Goal: Task Accomplishment & Management: Use online tool/utility

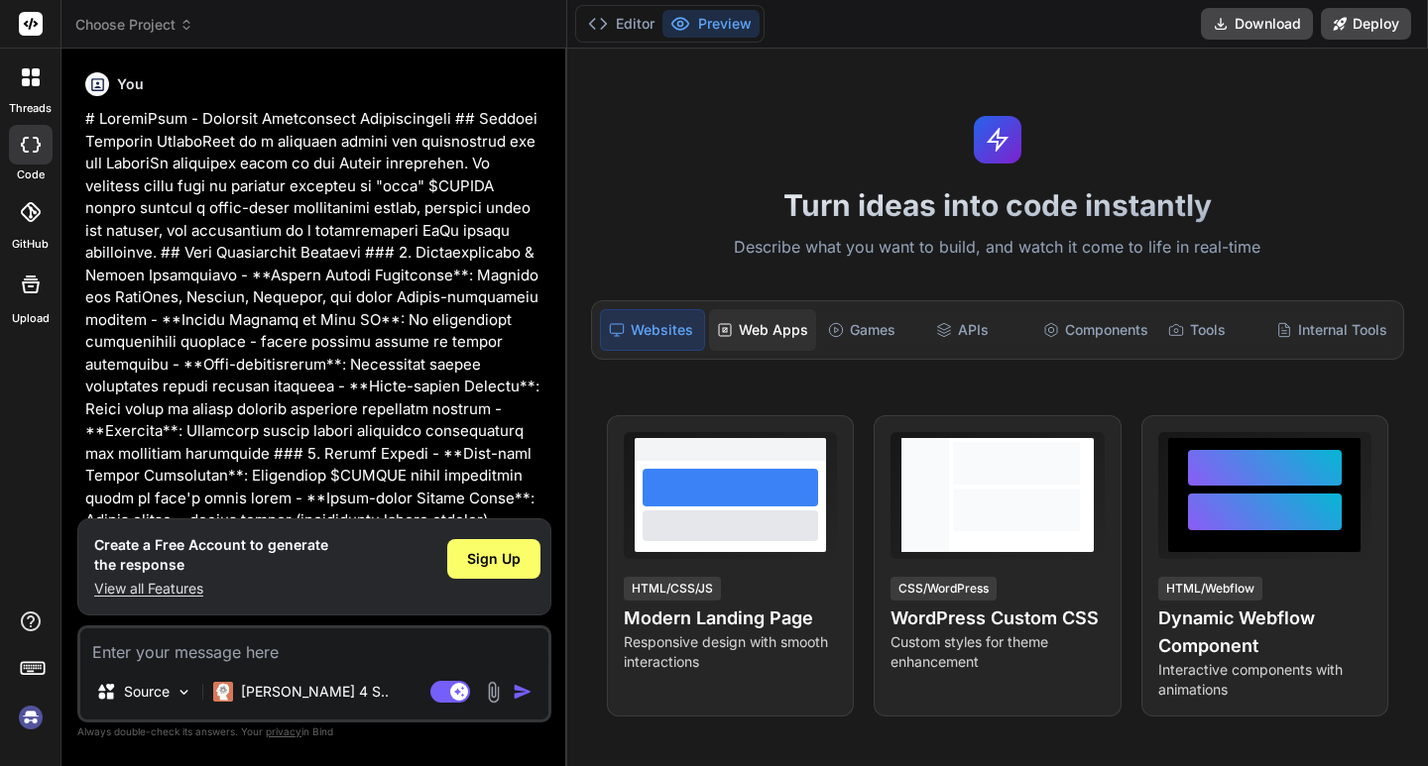
click at [771, 337] on div "Web Apps" at bounding box center [762, 330] width 107 height 42
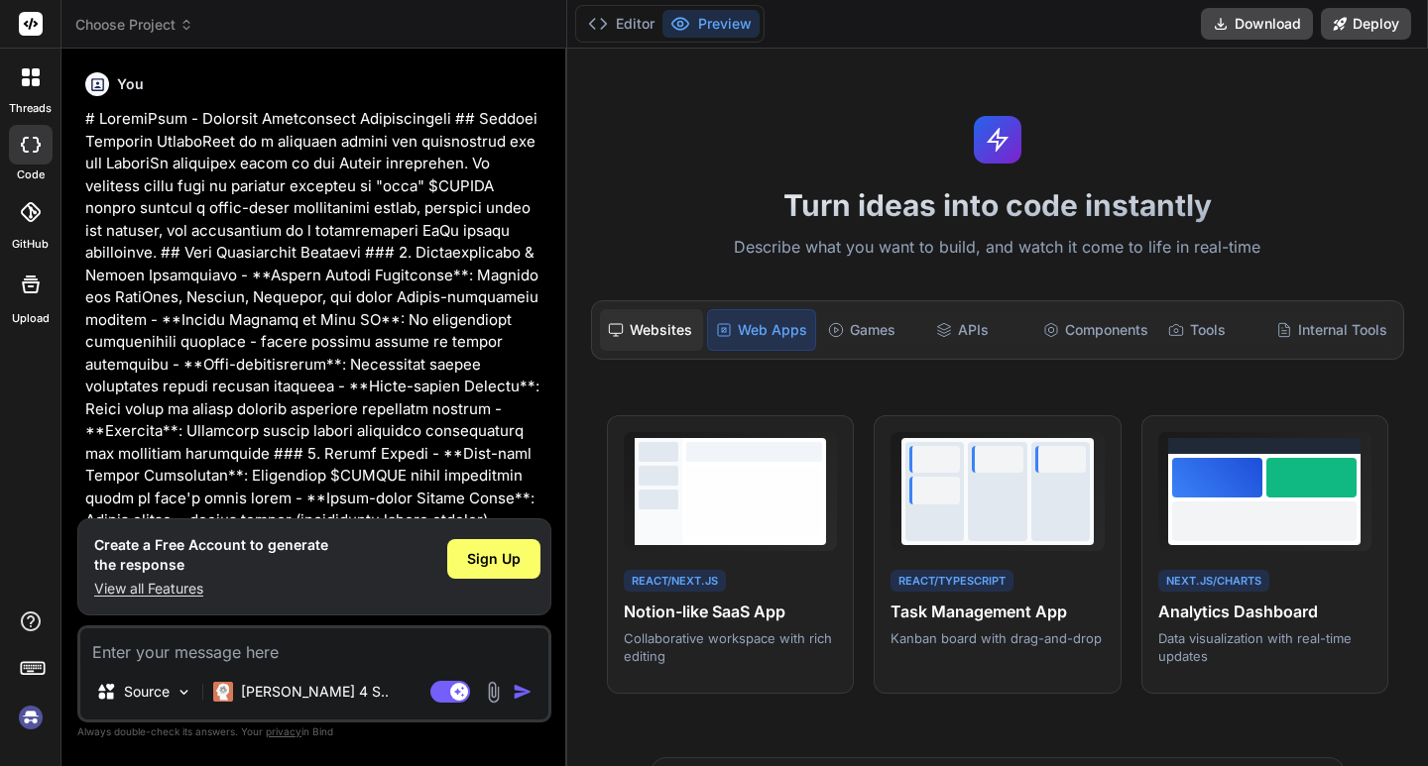
click at [675, 331] on div "Websites" at bounding box center [652, 330] width 104 height 42
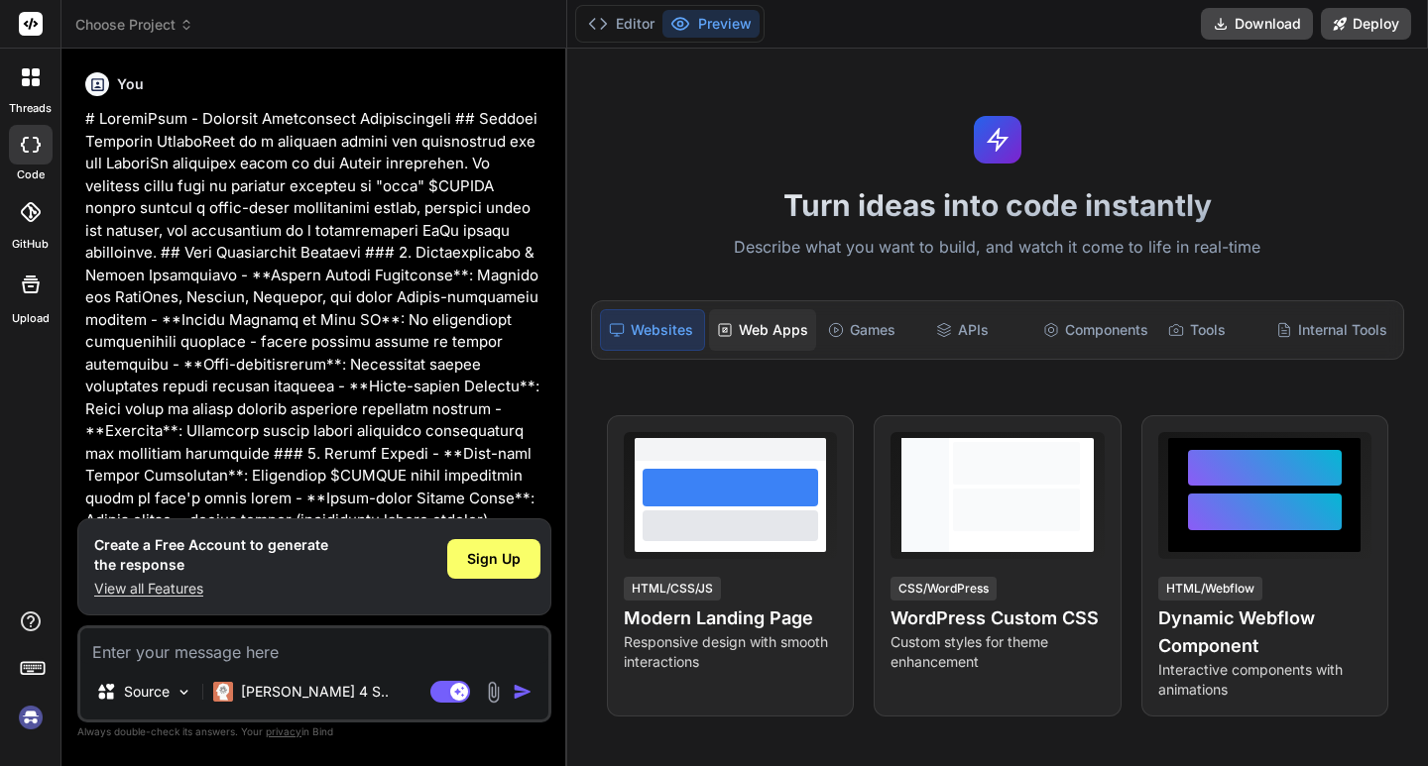
click at [769, 338] on div "Web Apps" at bounding box center [762, 330] width 107 height 42
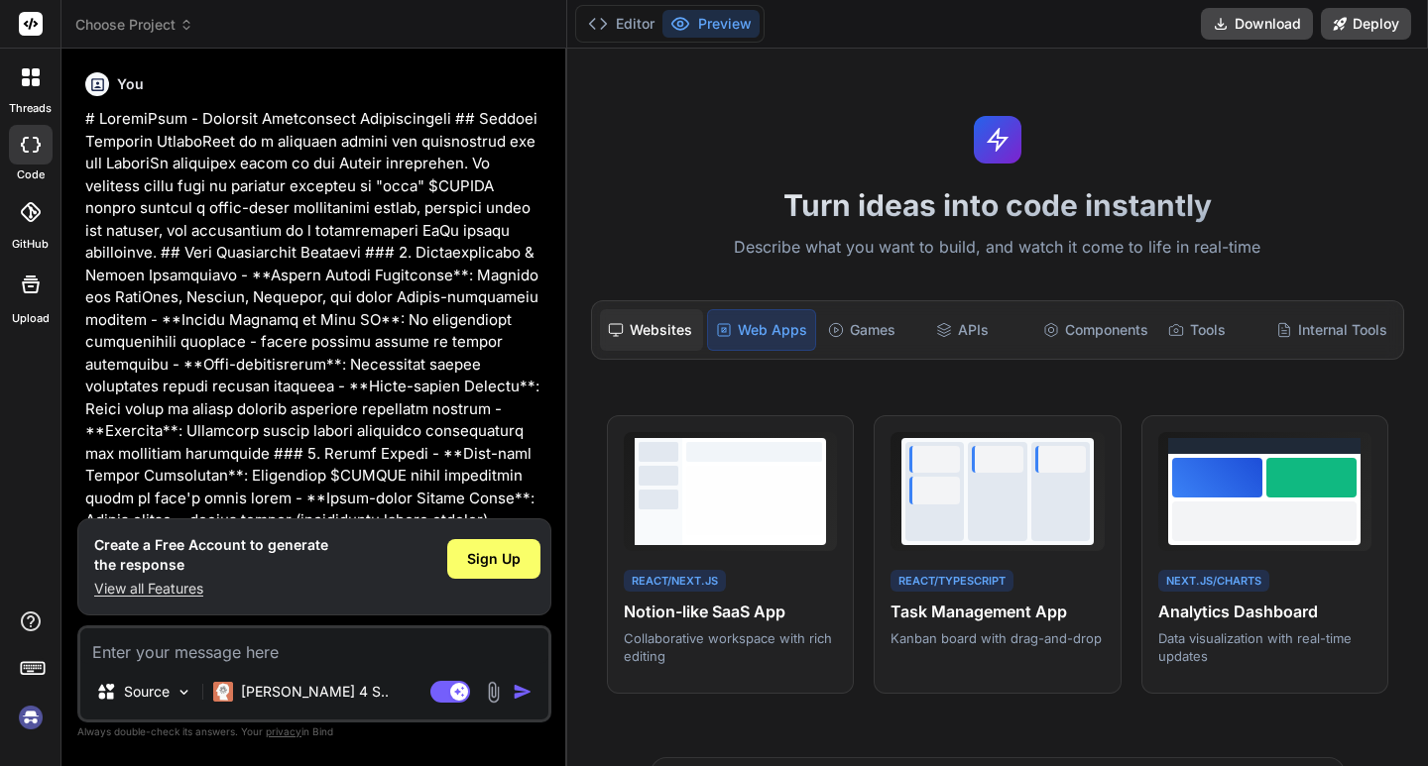
click at [634, 328] on div "Websites" at bounding box center [652, 330] width 104 height 42
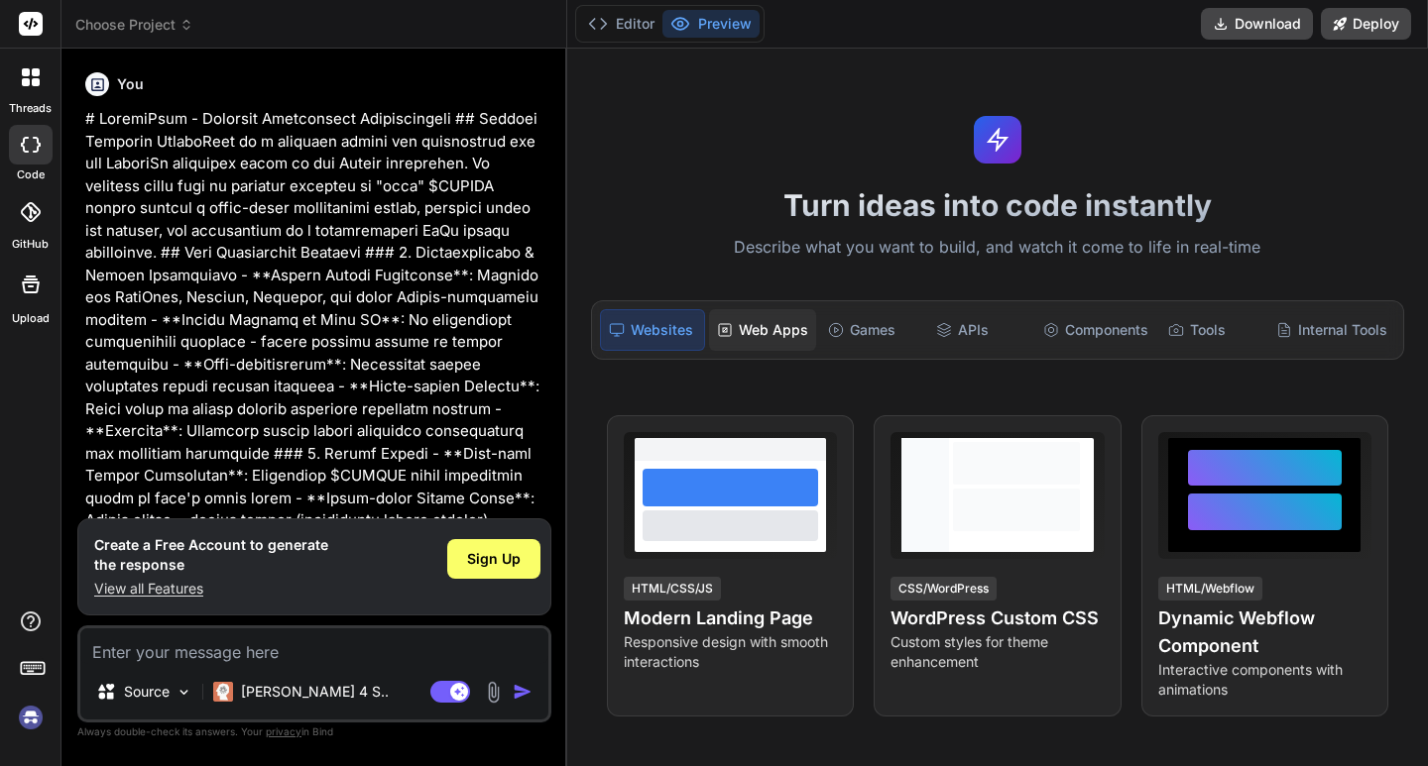
click at [759, 341] on div "Web Apps" at bounding box center [762, 330] width 107 height 42
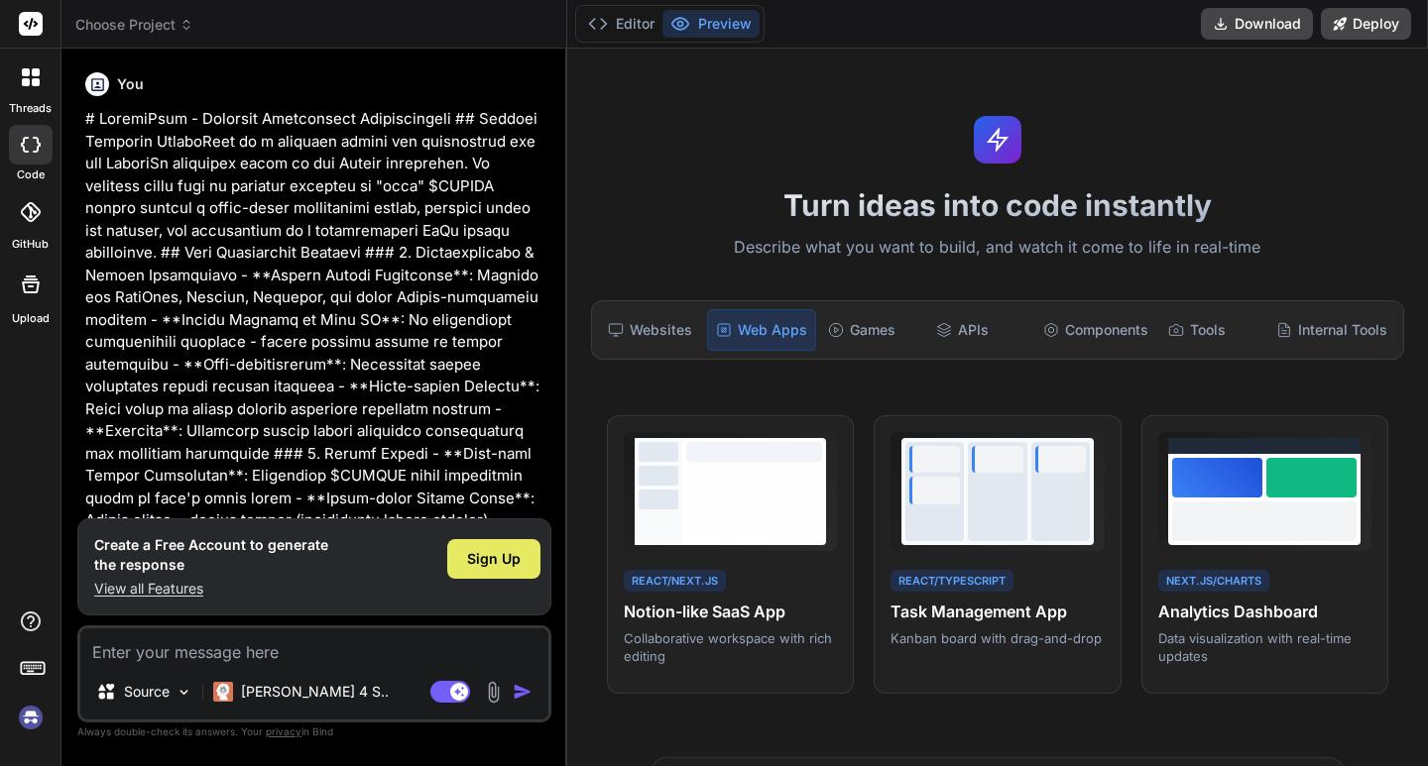
click at [500, 572] on div "Sign Up" at bounding box center [493, 559] width 93 height 40
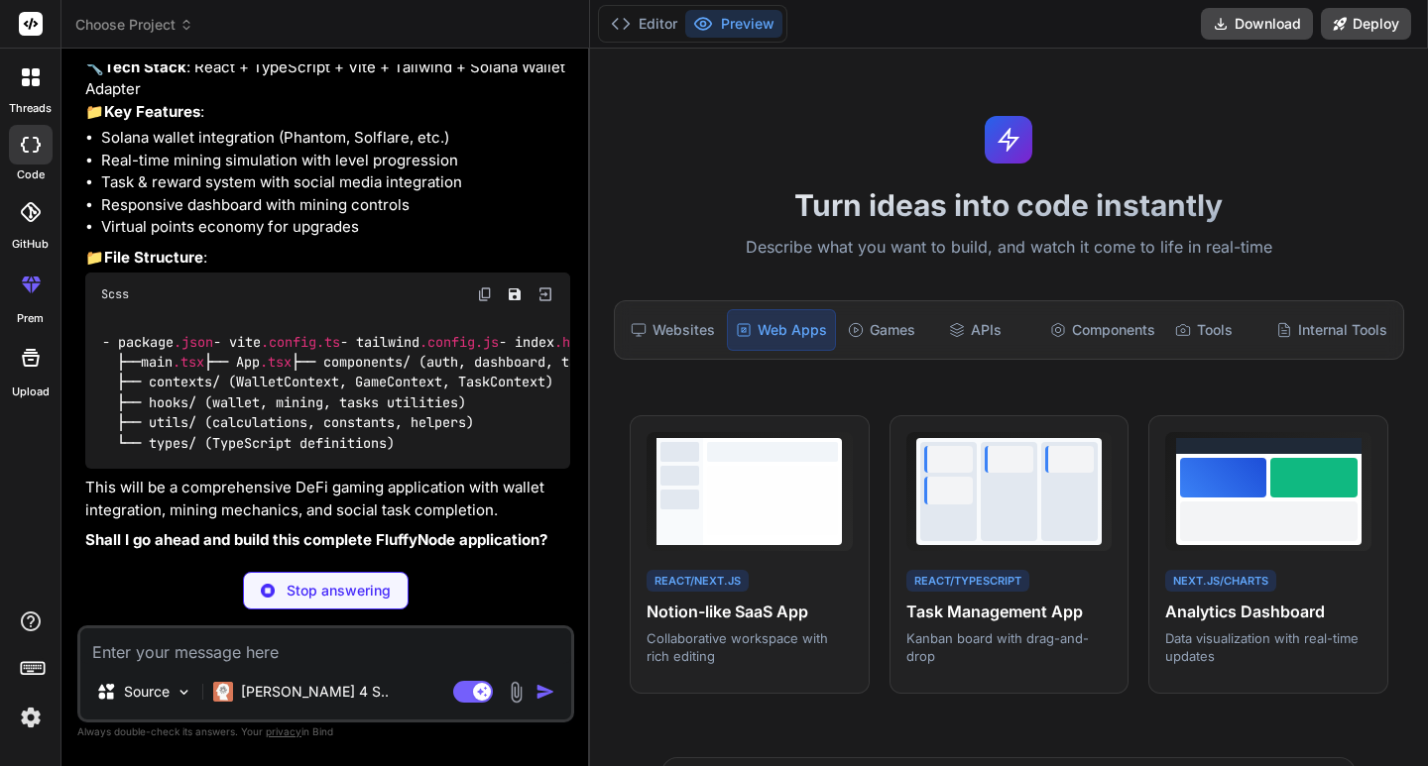
scroll to position [1988, 0]
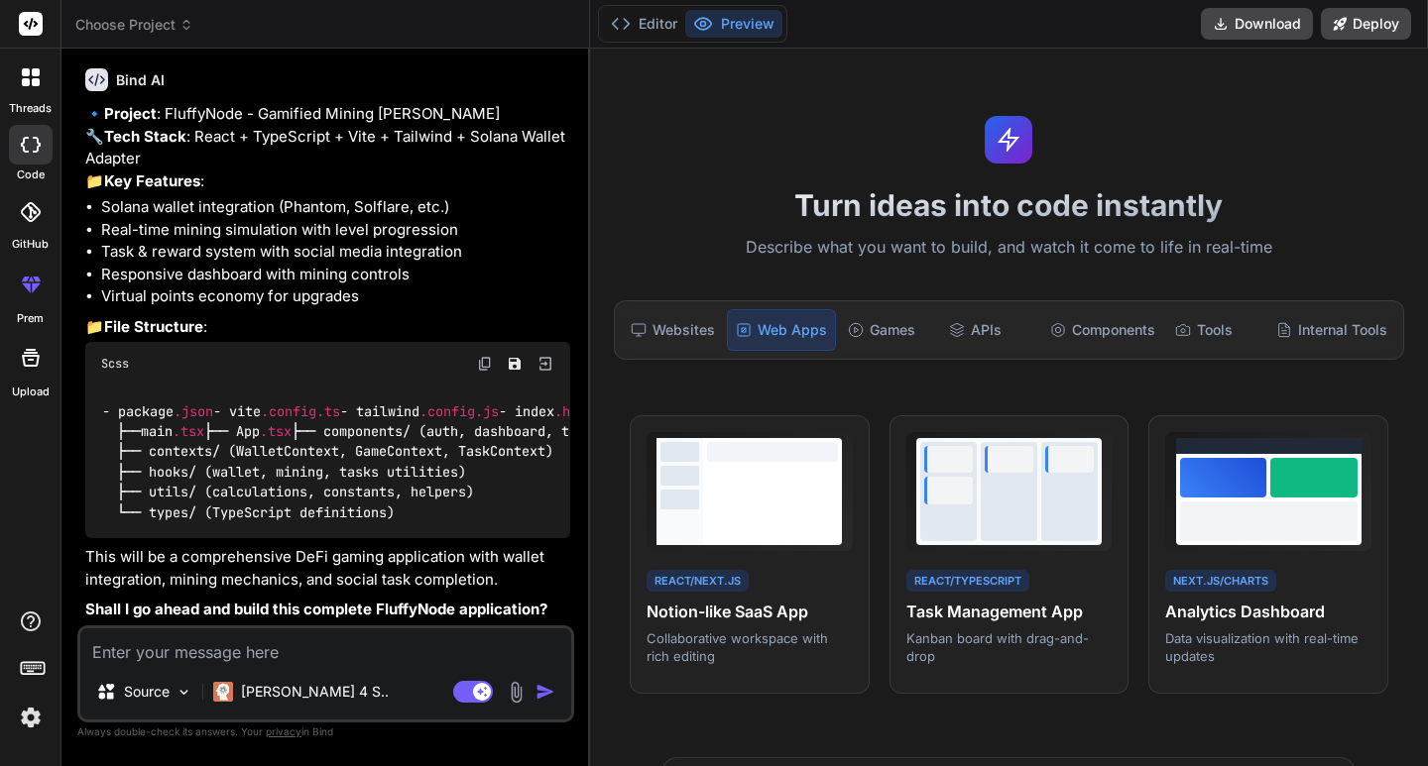
type textarea "x"
click at [390, 651] on textarea at bounding box center [325, 647] width 491 height 36
type textarea "y"
type textarea "x"
type textarea "ye"
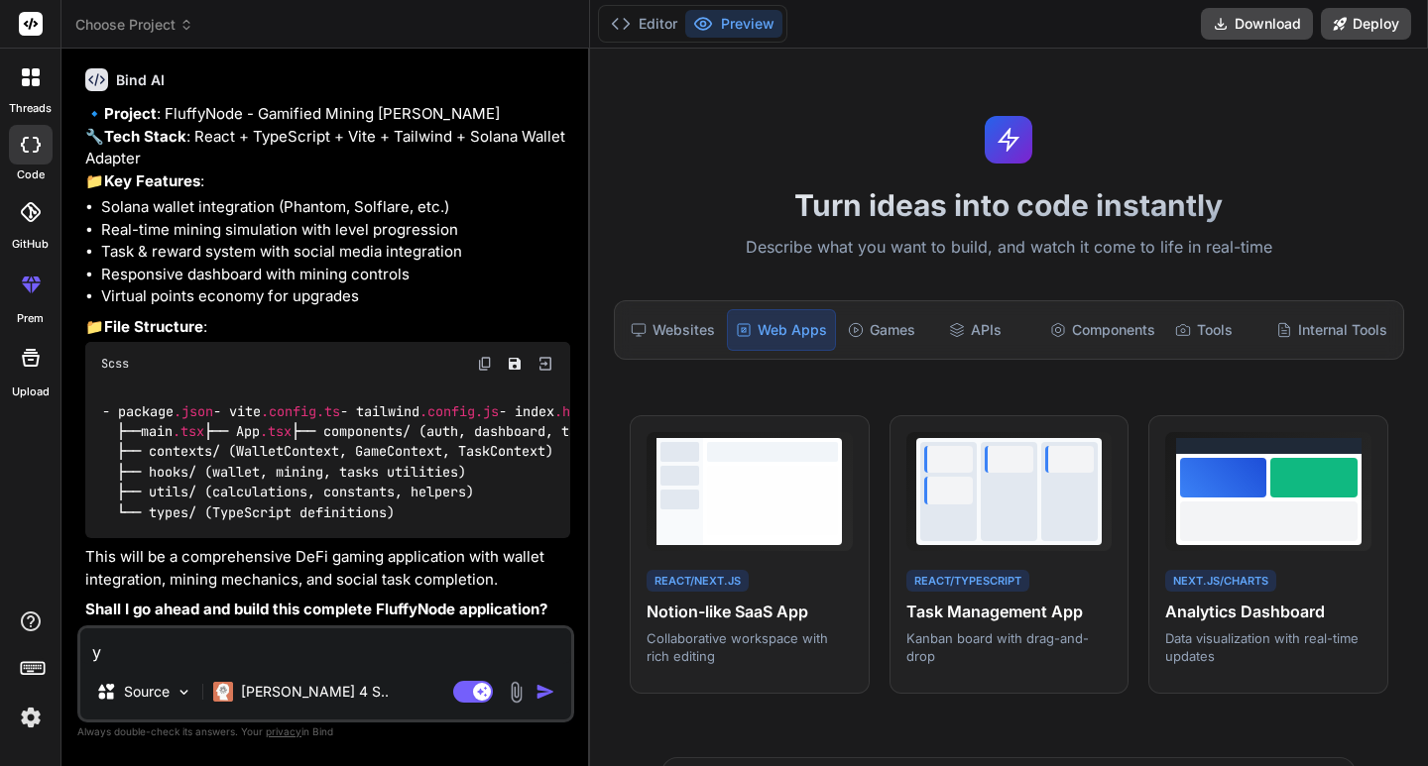
type textarea "x"
type textarea "yes"
type textarea "x"
type textarea "yes"
type textarea "x"
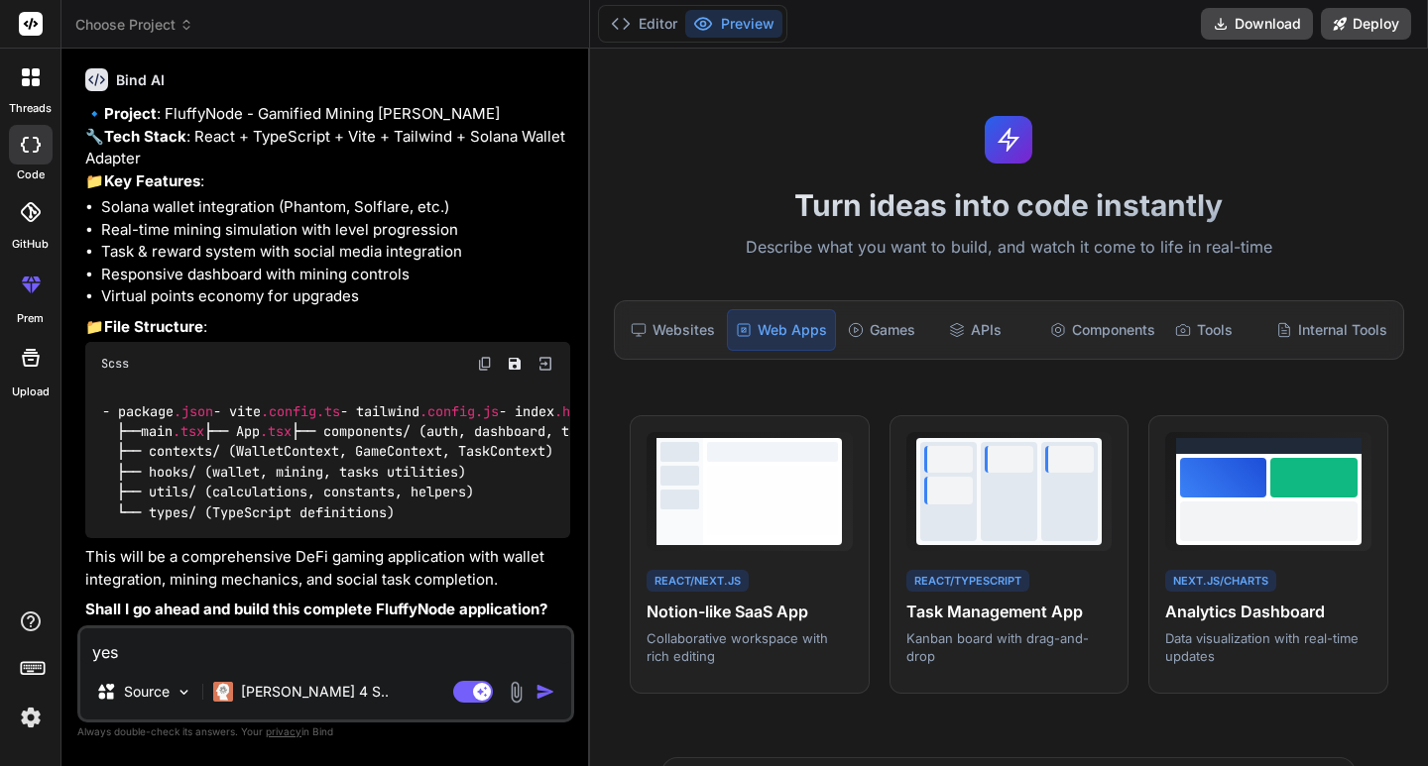
type textarea "yes g"
type textarea "x"
type textarea "yes go"
type textarea "x"
type textarea "yes go"
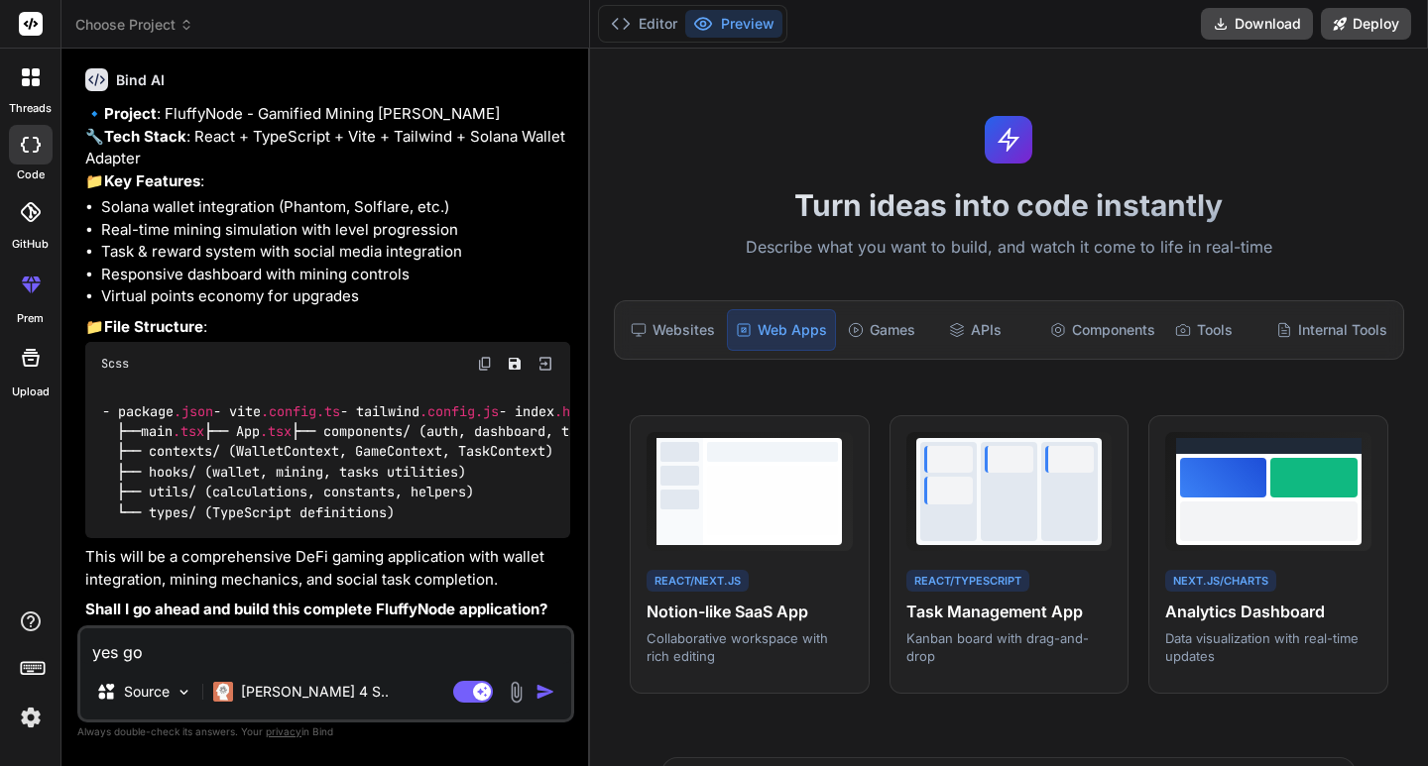
type textarea "x"
type textarea "yes go a"
type textarea "x"
type textarea "yes go ah"
type textarea "x"
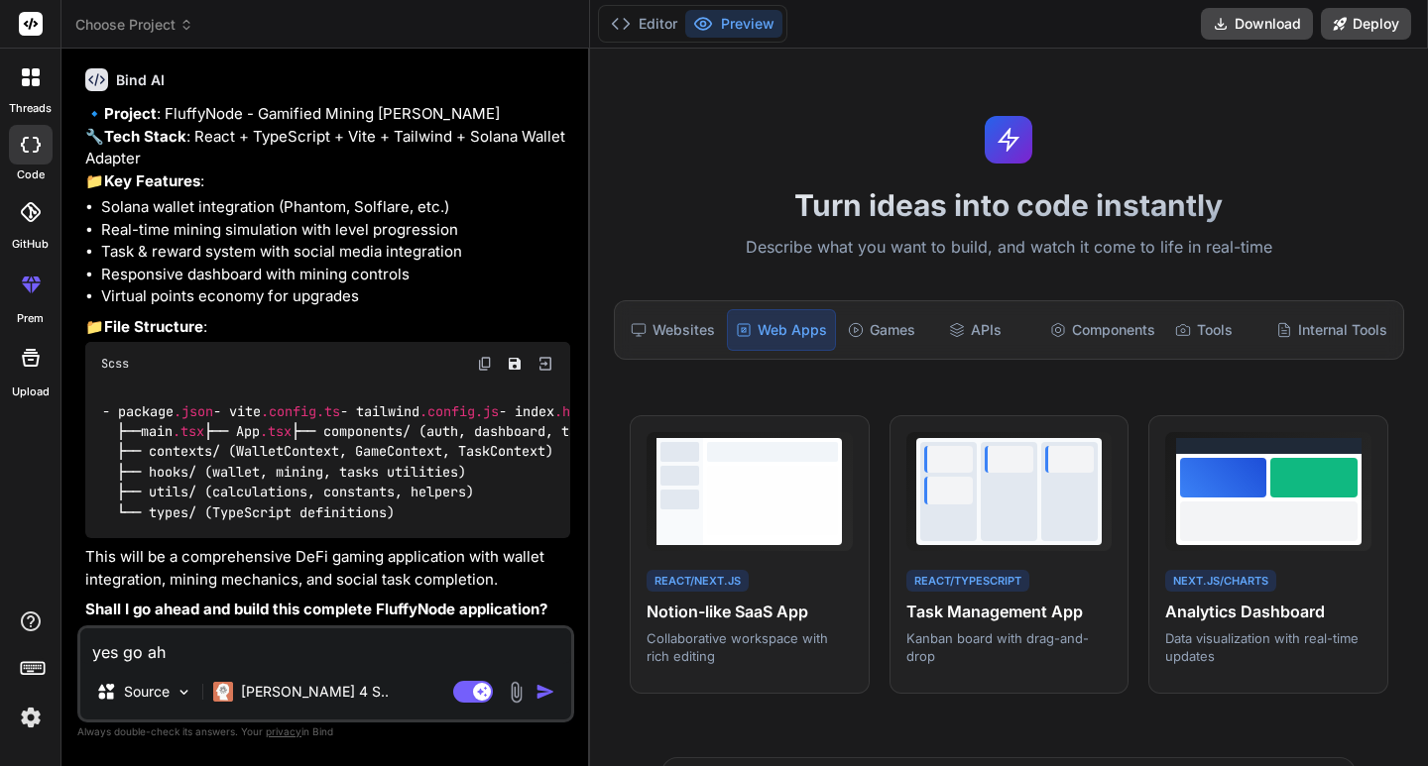
type textarea "yes go ahe"
type textarea "x"
type textarea "yes go ahea"
type textarea "x"
type textarea "yes go ahead"
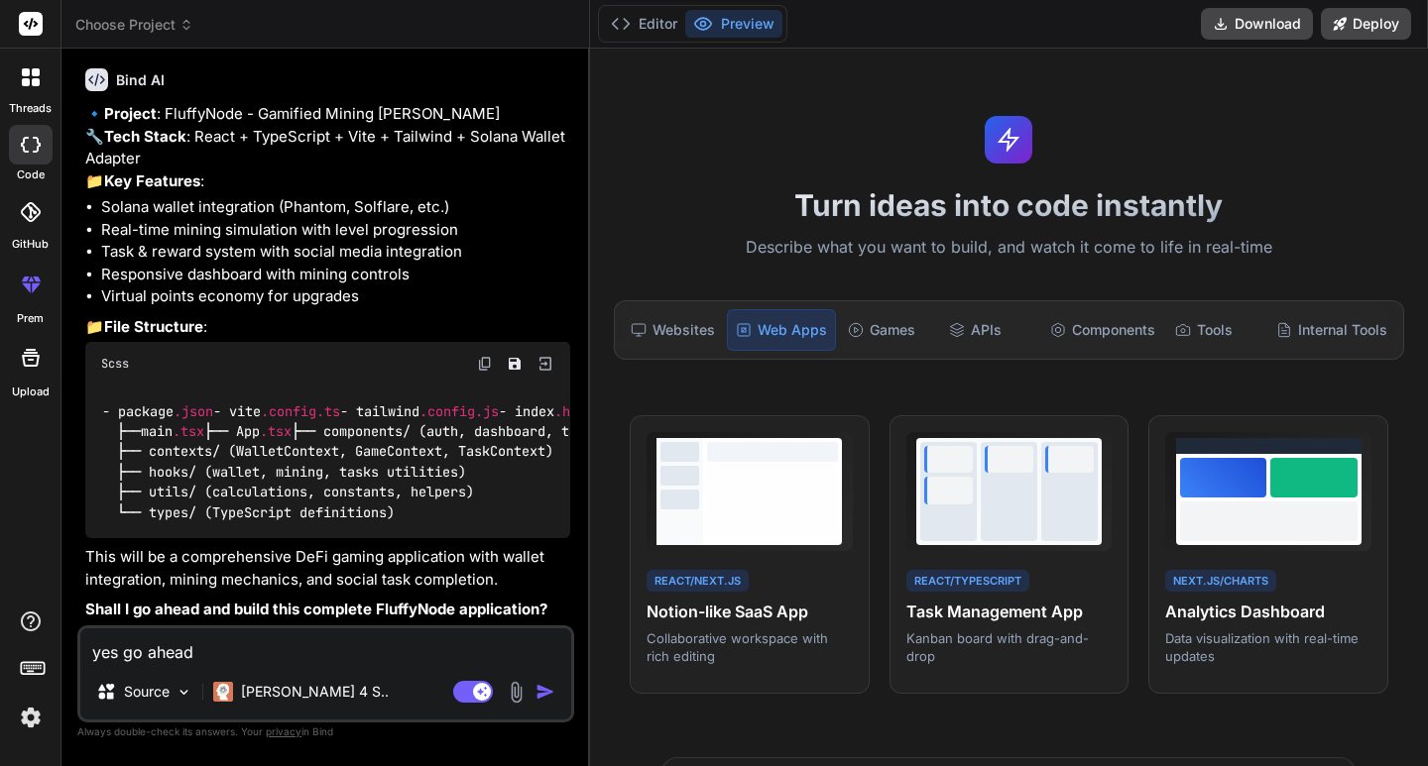
type textarea "x"
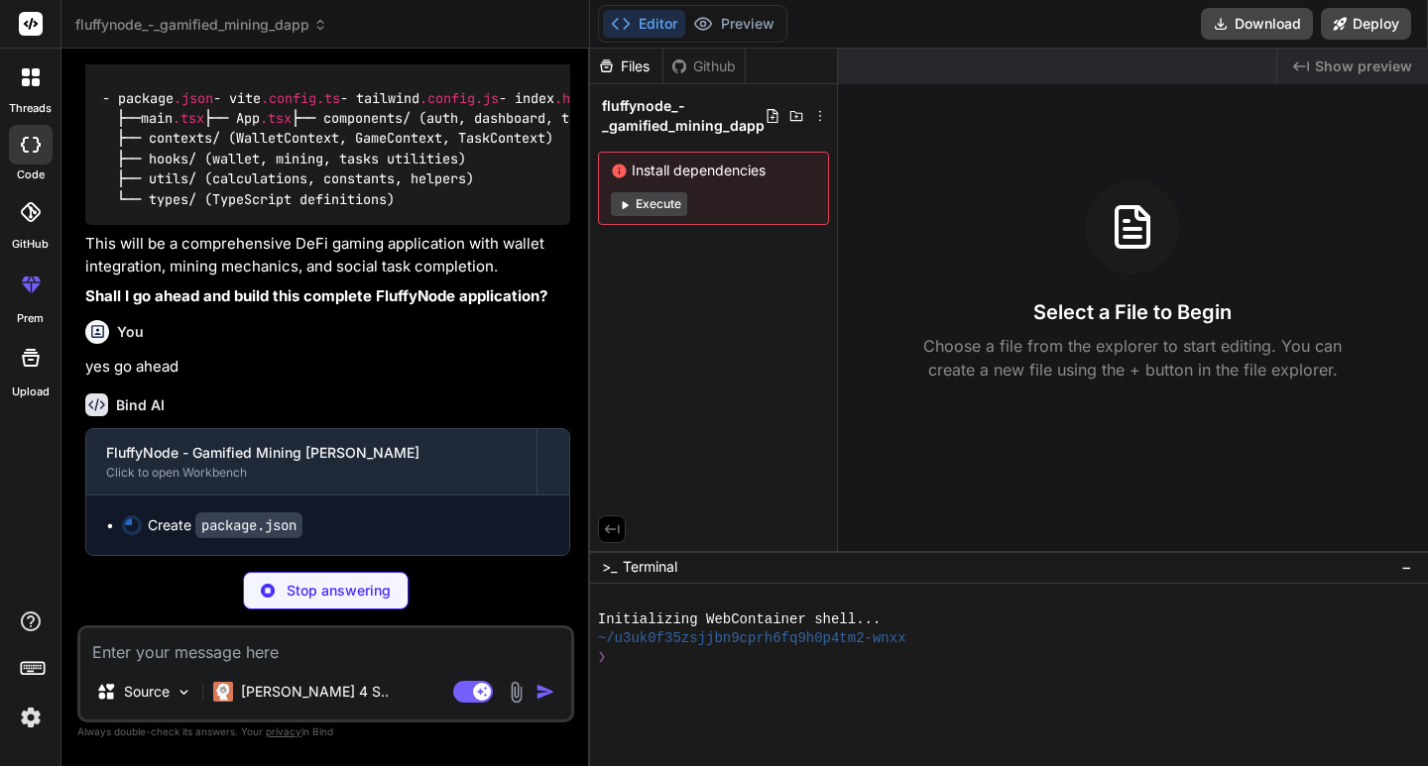
scroll to position [2301, 0]
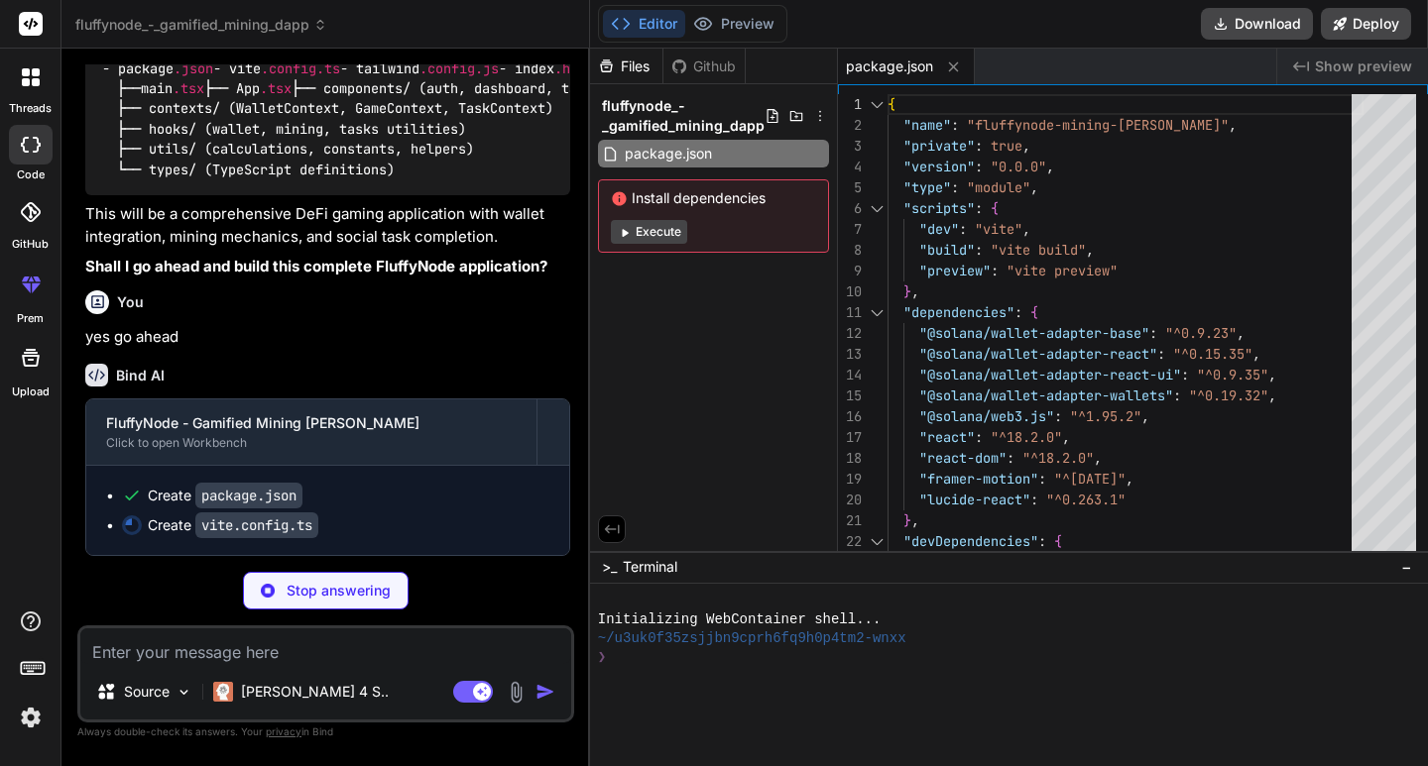
type textarea "x"
type textarea "'@': '/src', }, }, optimizeDeps: { include: ['@solana/web3.js', '@solana/wallet…"
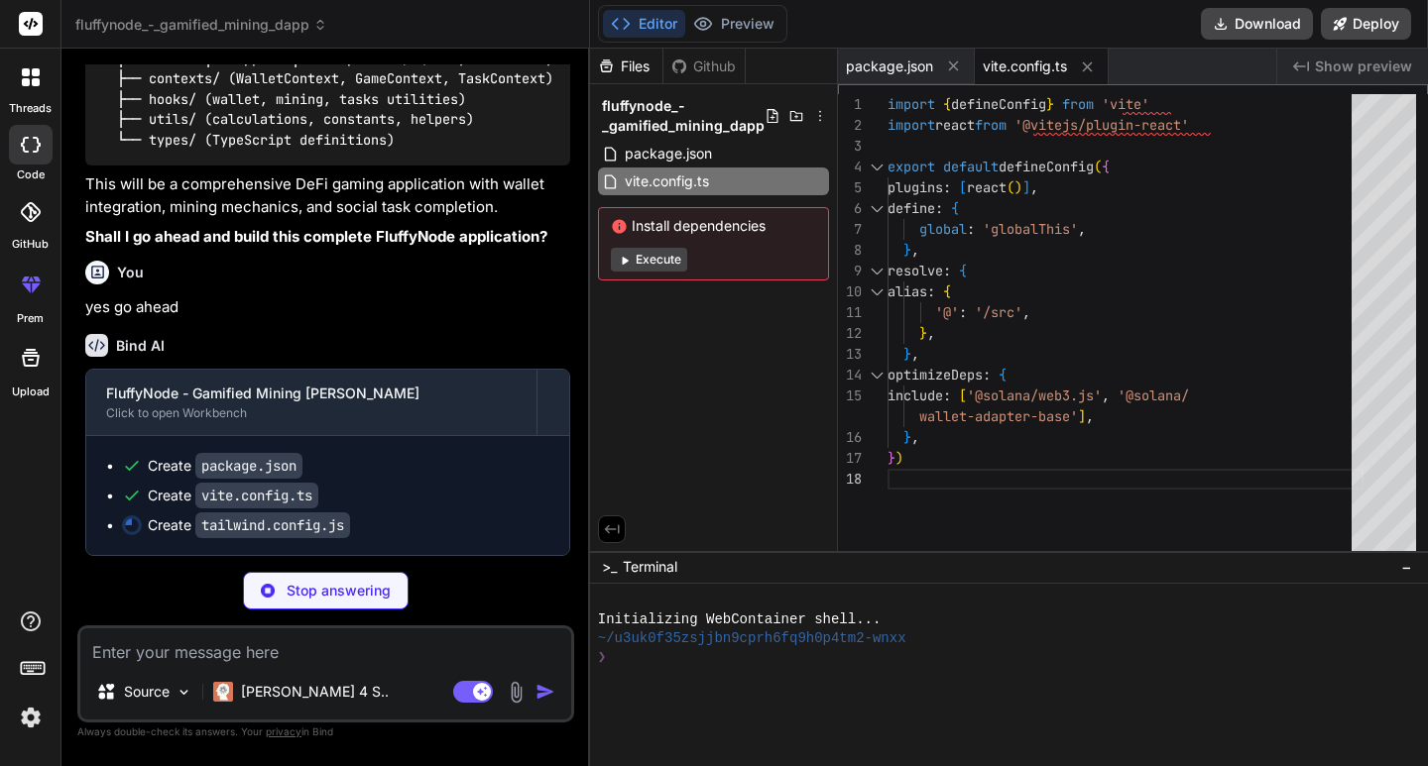
scroll to position [2361, 0]
type textarea "x"
type textarea "}, }, plugins: [], }"
type textarea "x"
type textarea "export default { plugins: { tailwindcss: {}, autoprefixer: {}, }, }"
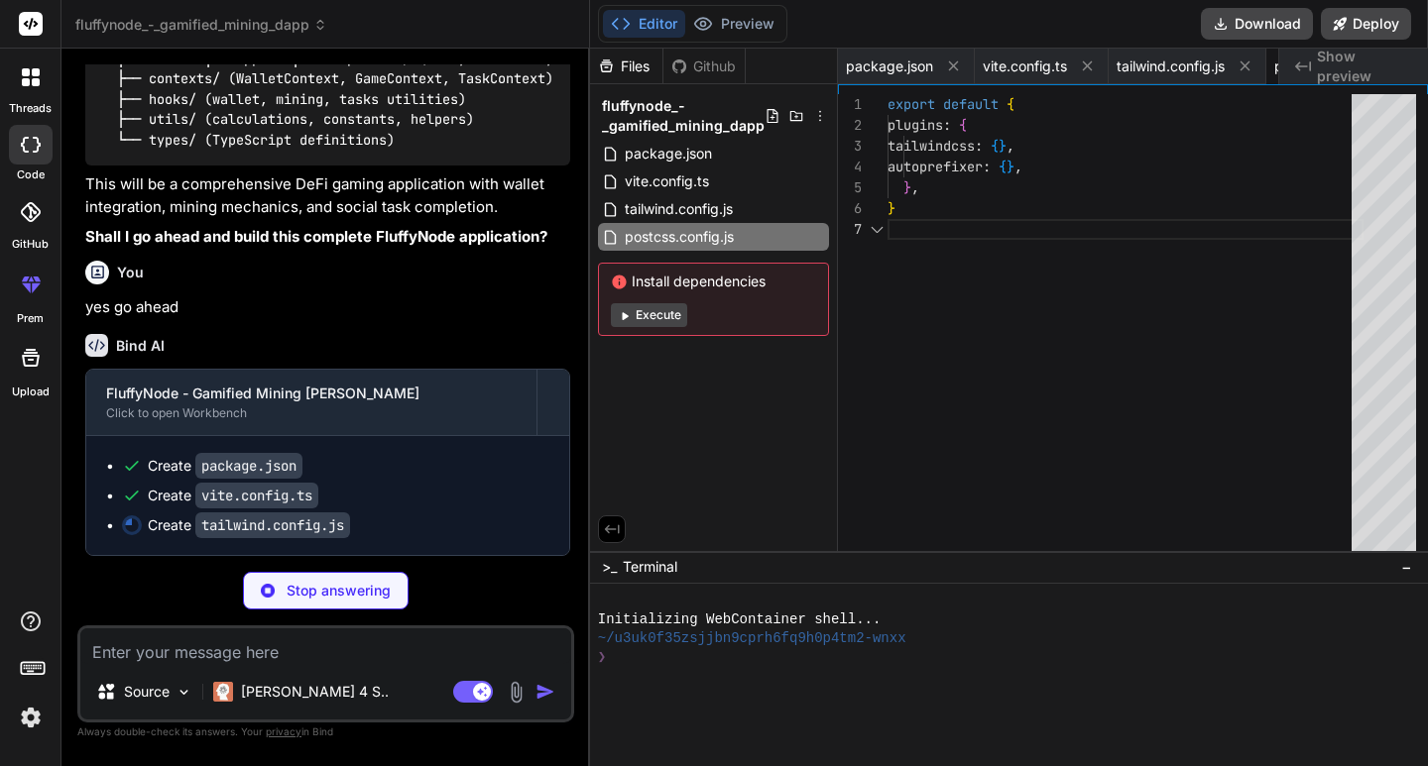
scroll to position [0, 153]
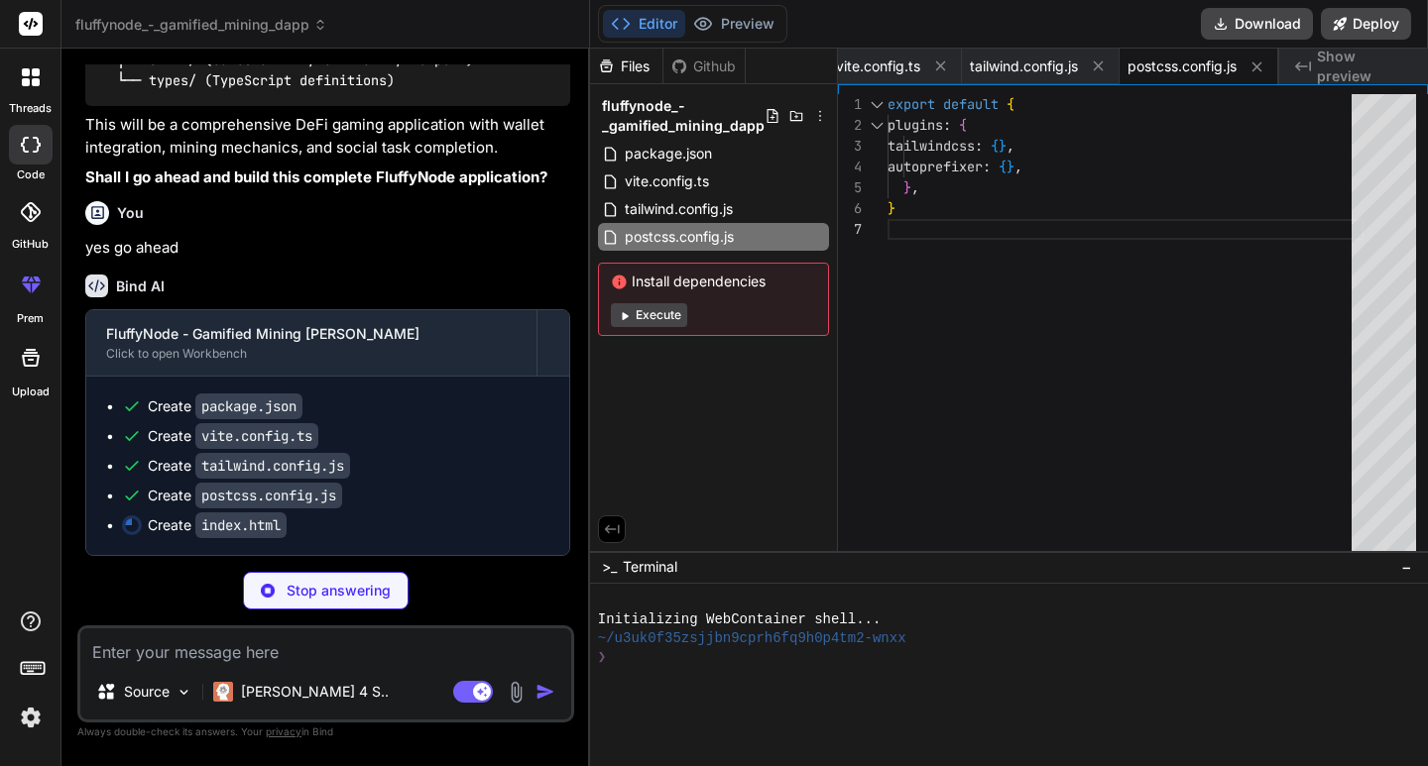
type textarea "x"
type textarea "platform for $FLUFFY tokens on Solana blockchain" /> </head> <body> <div id="ro…"
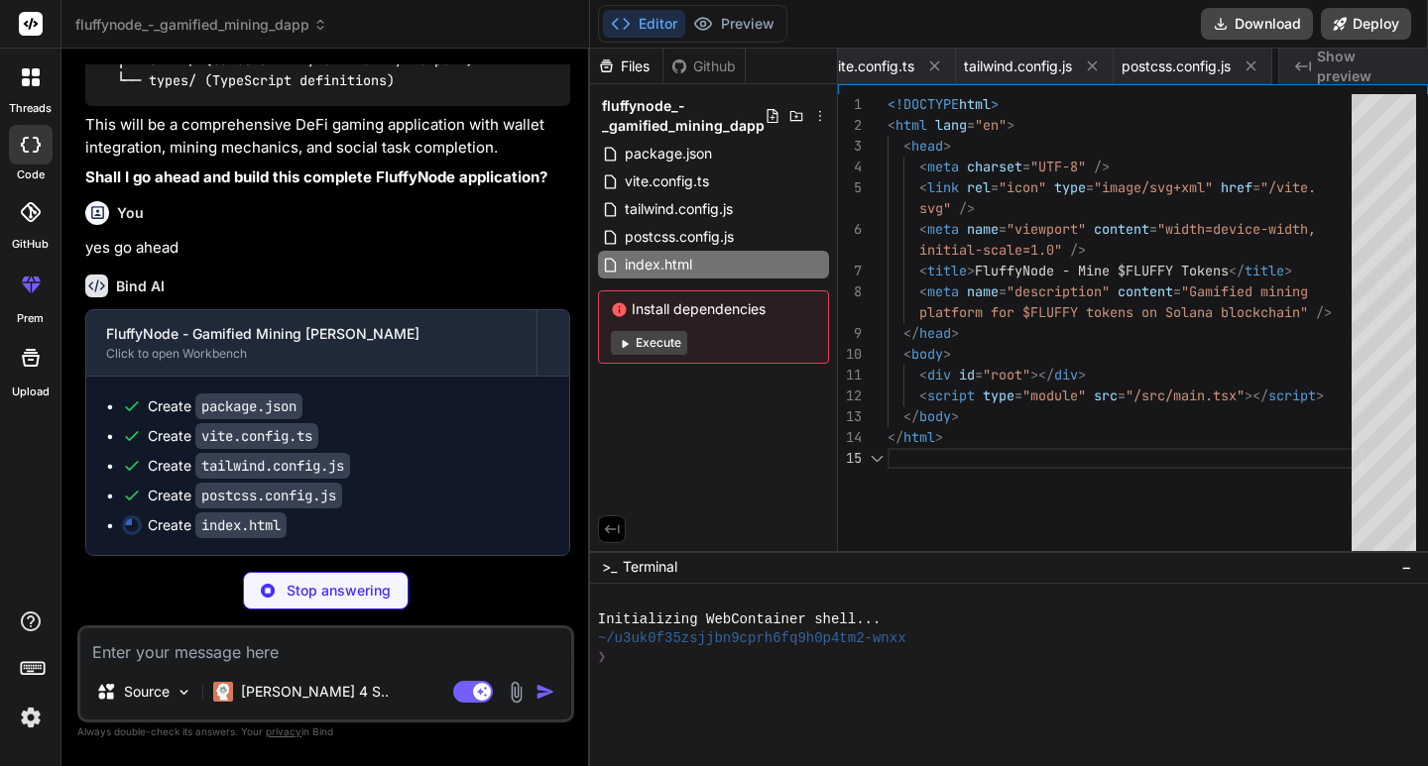
scroll to position [0, 272]
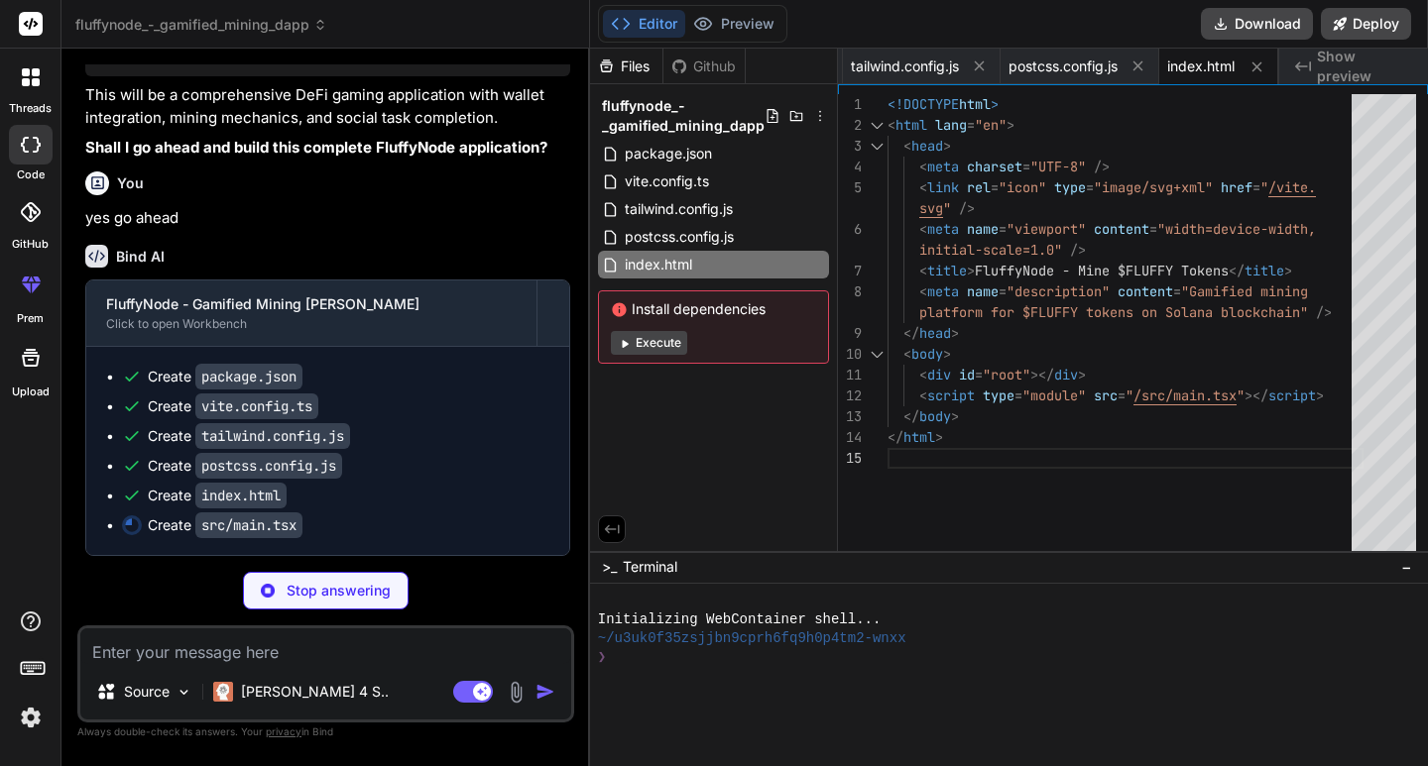
type textarea "x"
type textarea ")"
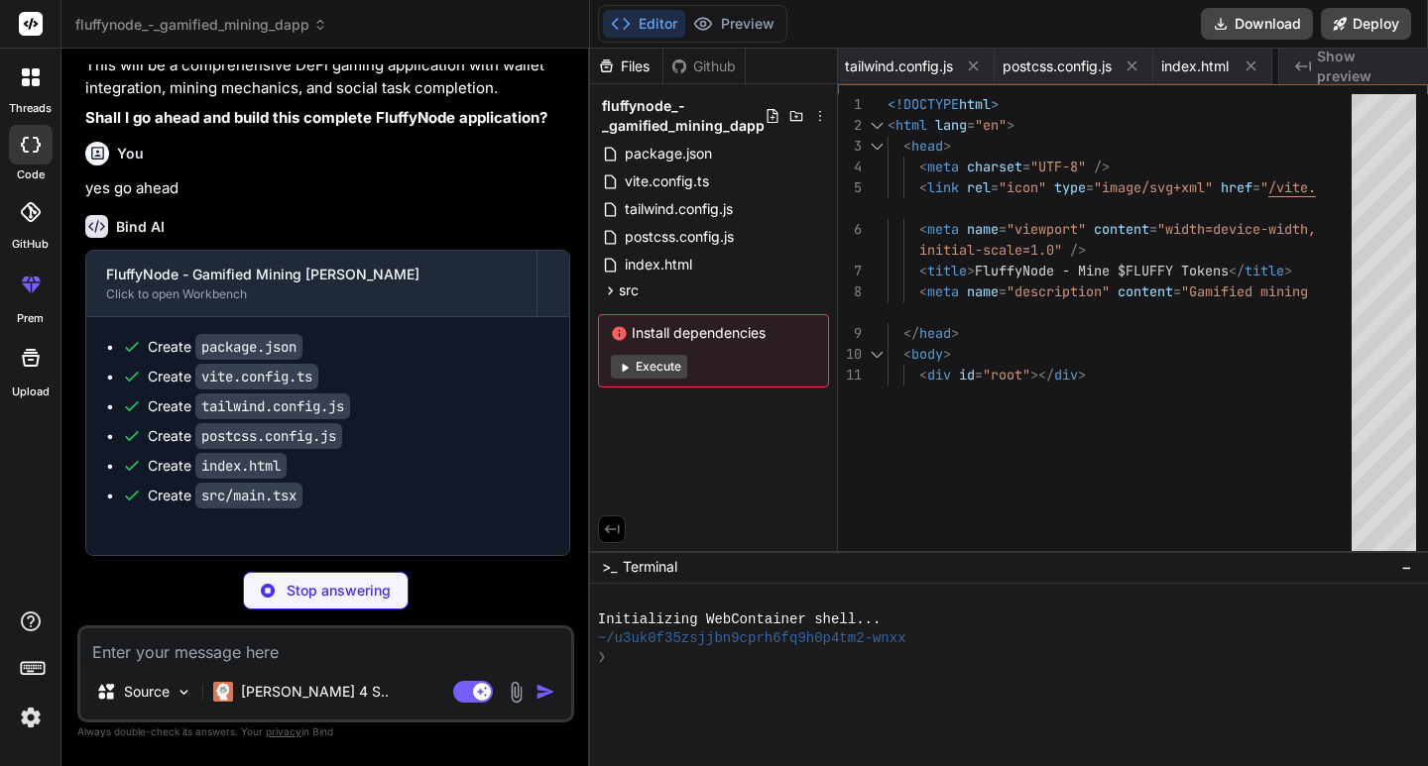
type textarea "x"
type textarea ".mining-glow { box-shadow: 0 0 20px rgba(139, 92, 246, 0.3); } } @import url('[…"
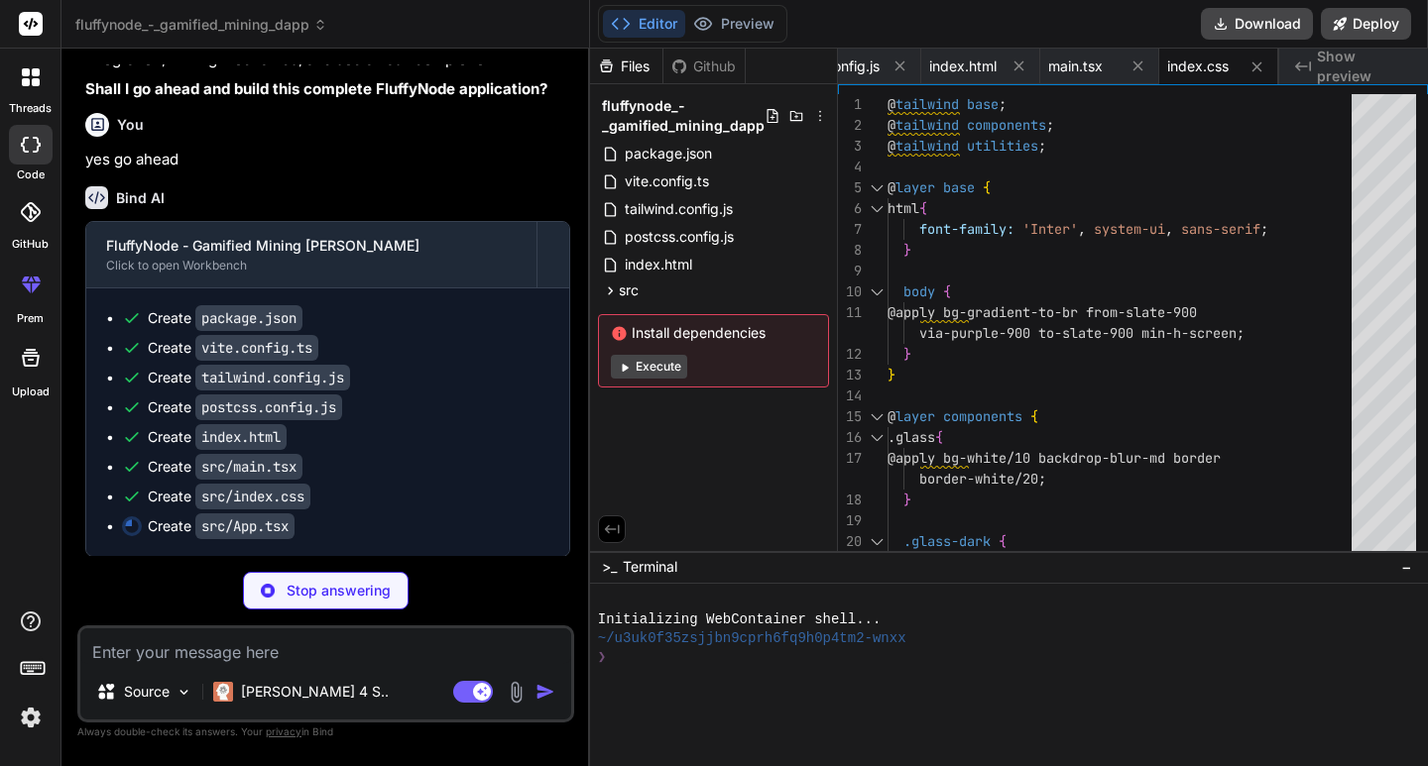
type textarea "x"
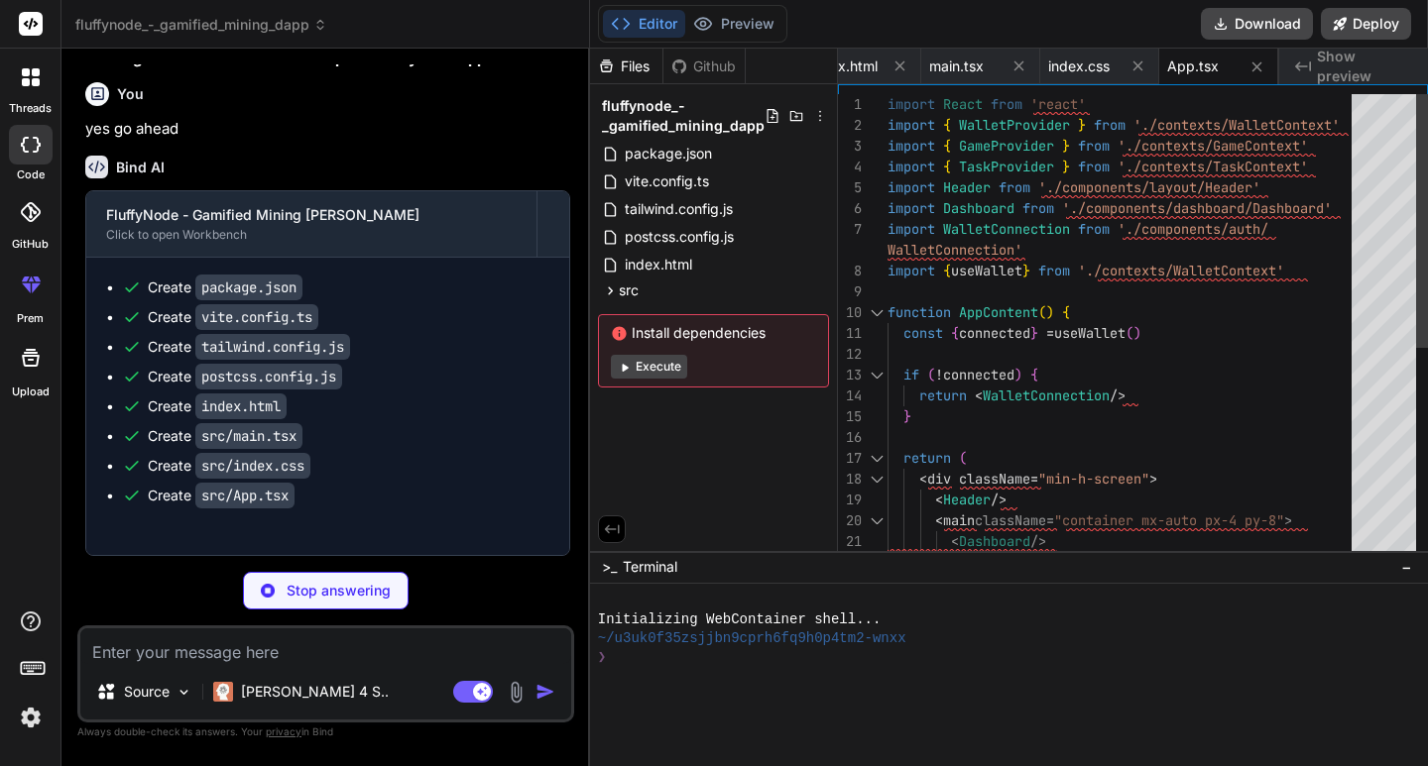
scroll to position [2539, 0]
type textarea "x"
type textarea "export interface WalletContextType { connected: boolean connecting: boolean pub…"
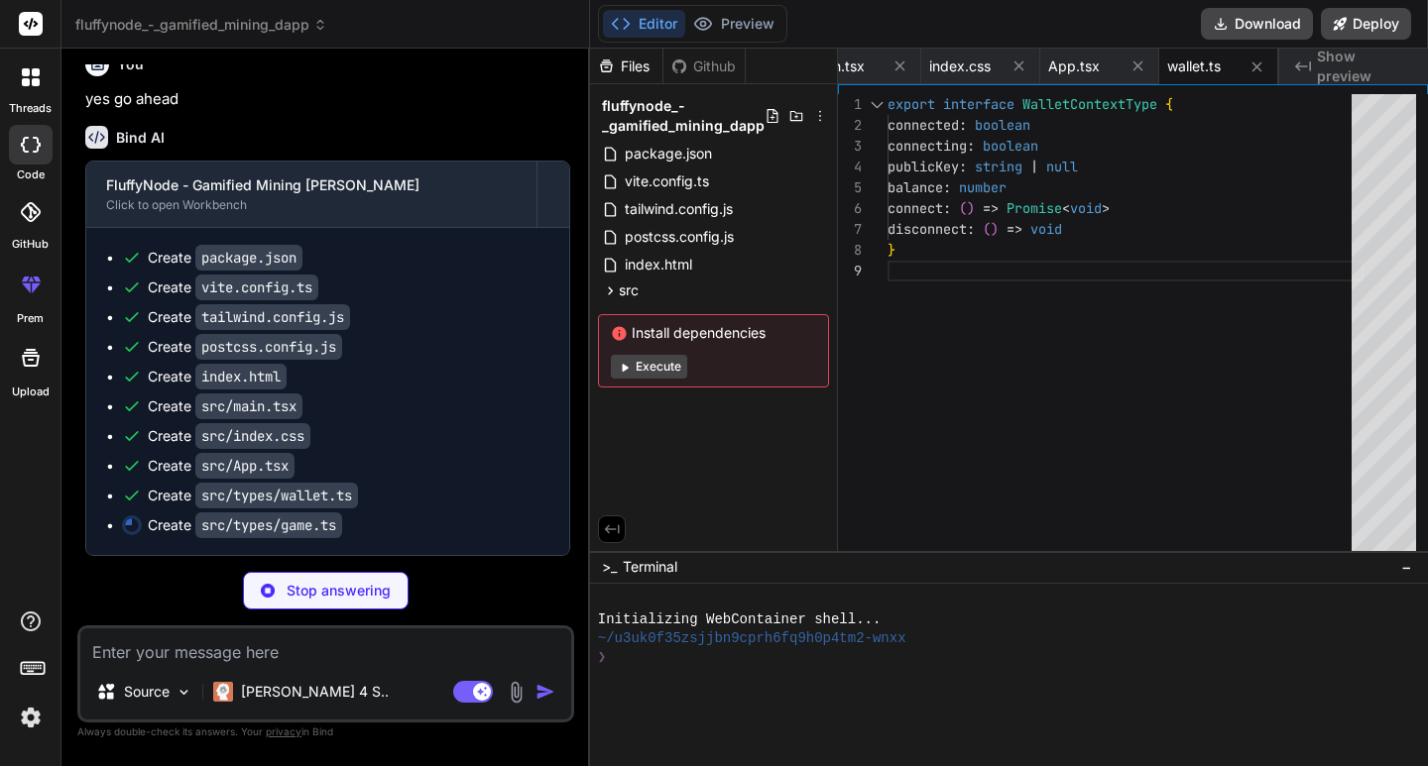
scroll to position [2569, 0]
type textarea "x"
type textarea "} export interface GameContextType extends GameState { startMining: () => void …"
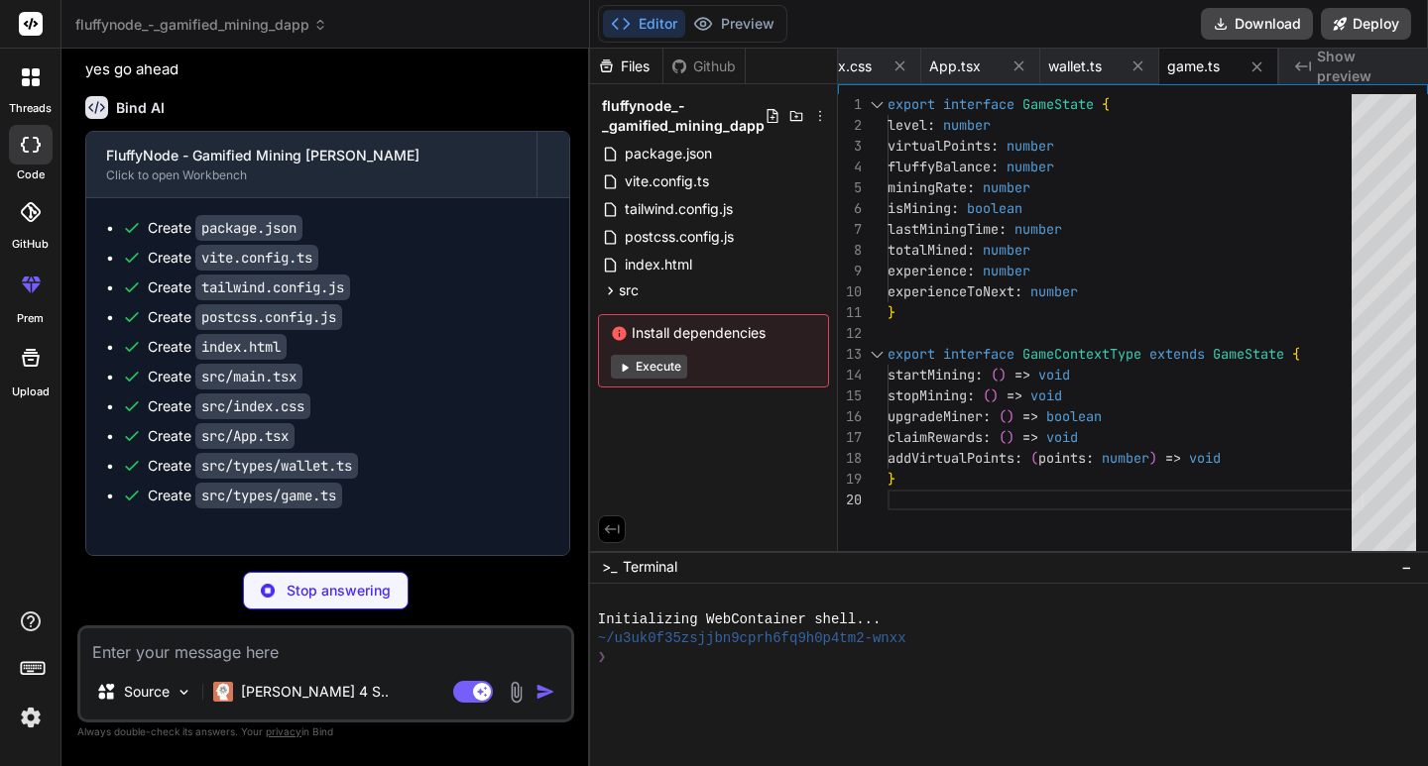
scroll to position [2599, 0]
type textarea "x"
type textarea "}"
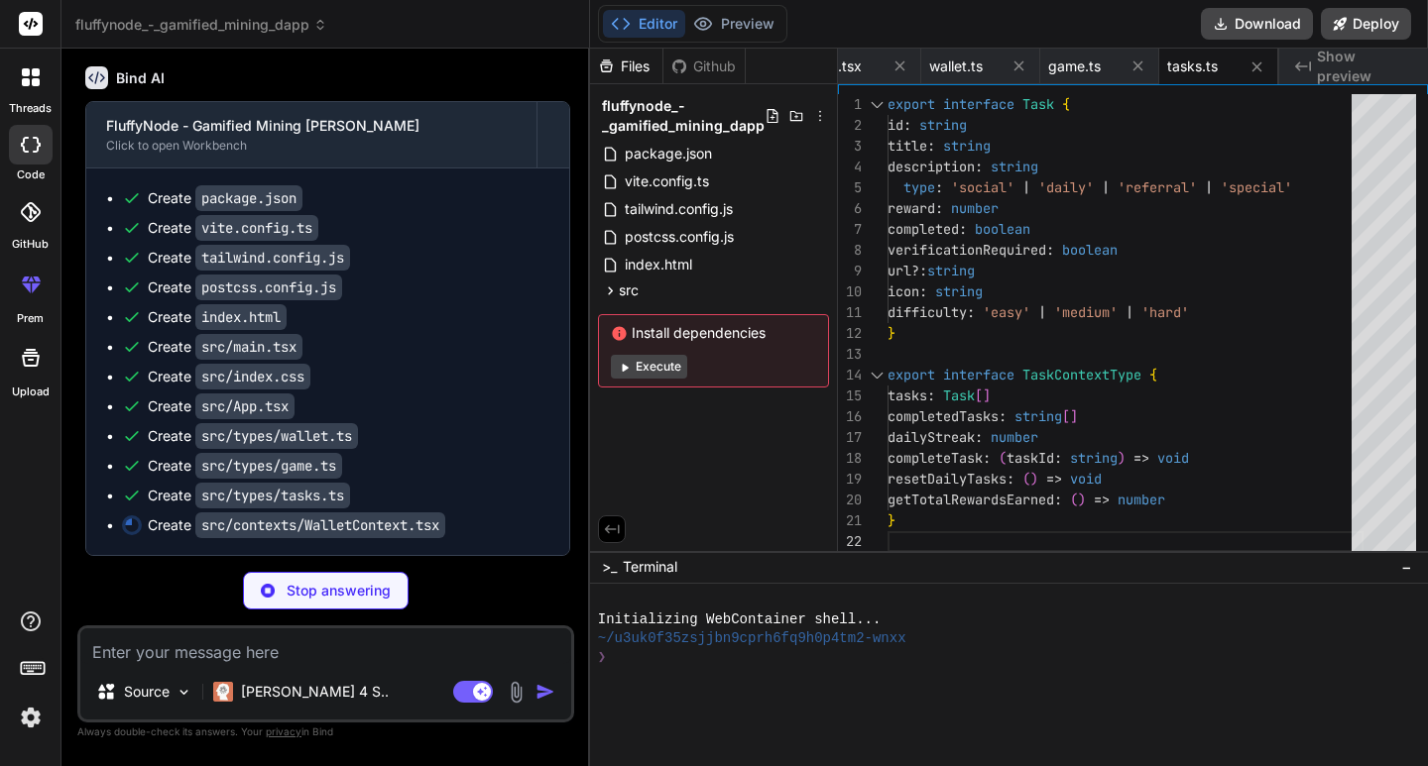
scroll to position [2628, 0]
type textarea "x"
type textarea "throw new Error('useWallet must be used within a WalletProvider') } return cont…"
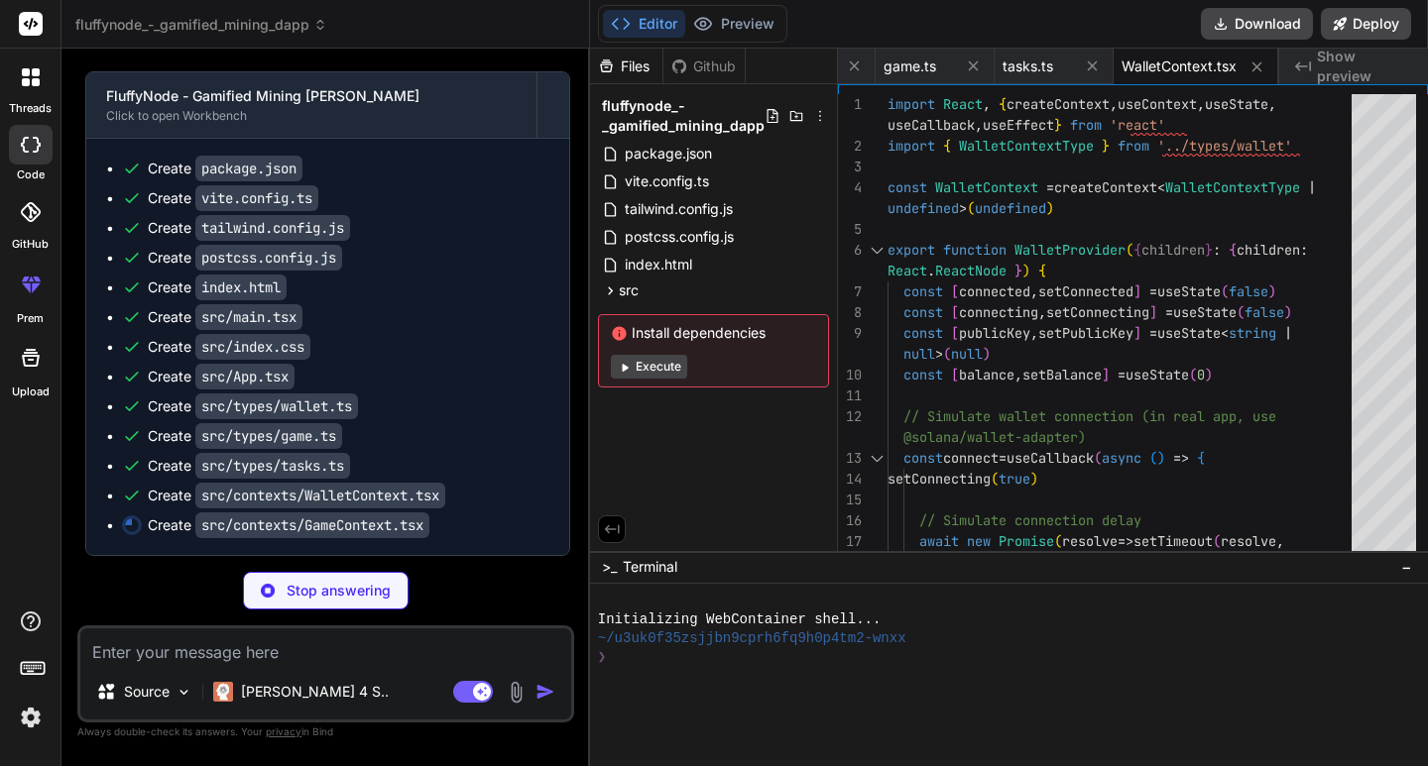
scroll to position [2658, 0]
type textarea "x"
type textarea "return context }"
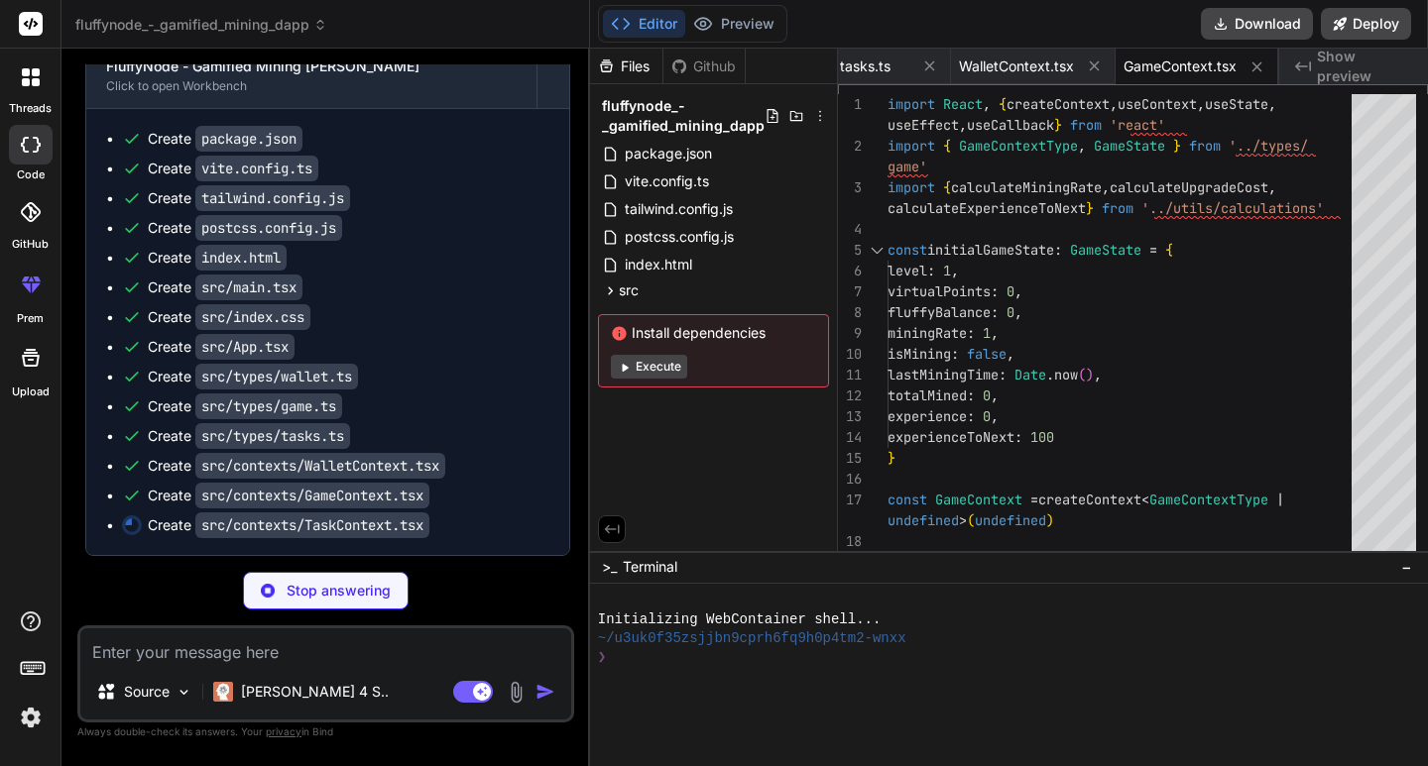
scroll to position [2688, 0]
type textarea "x"
type textarea "throw new Error('useTasks must be used within a TaskProvider') } return context…"
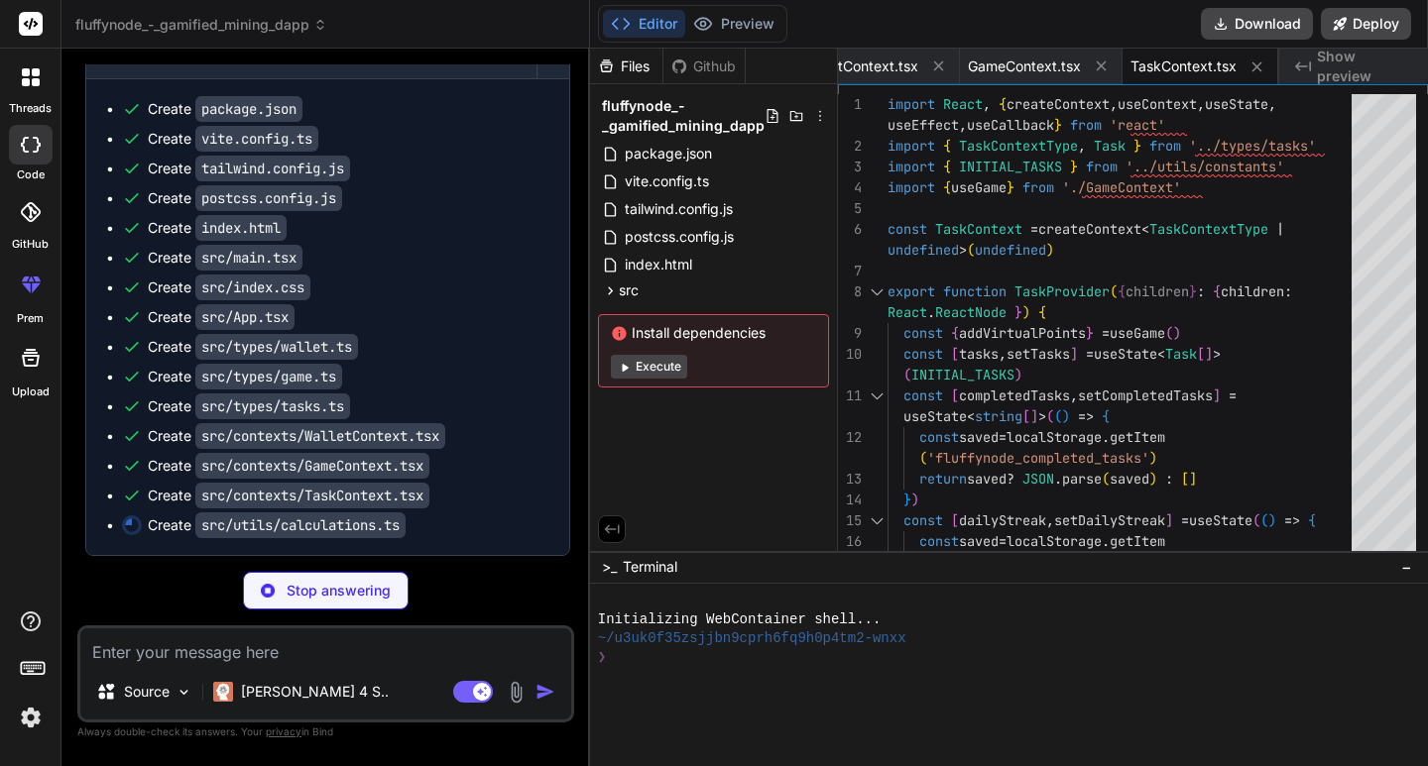
scroll to position [2718, 0]
type textarea "x"
type textarea "export function formatWalletAddress(address: string): string { if (!address) re…"
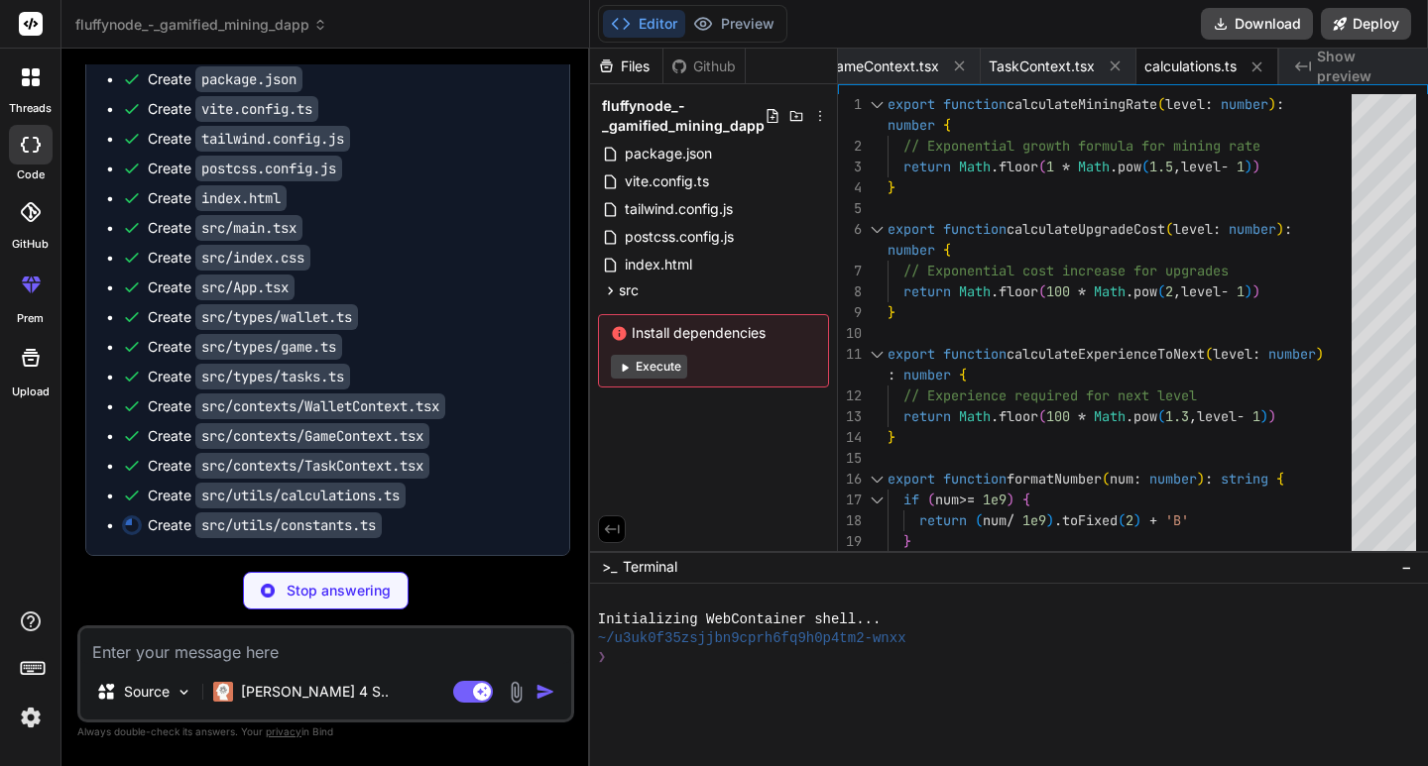
scroll to position [2747, 0]
click at [289, 687] on p "[PERSON_NAME] 4 S.." at bounding box center [315, 692] width 148 height 20
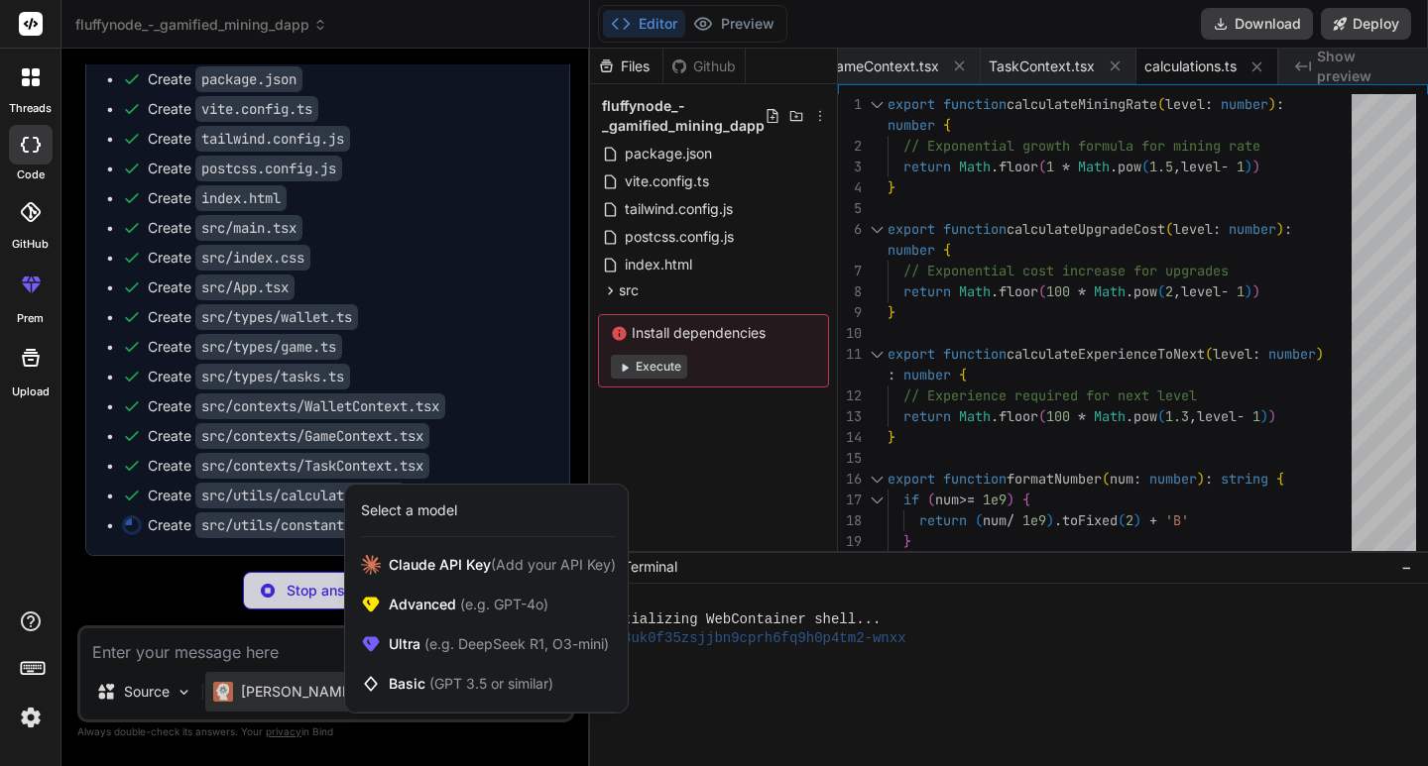
click at [289, 687] on div at bounding box center [714, 383] width 1428 height 766
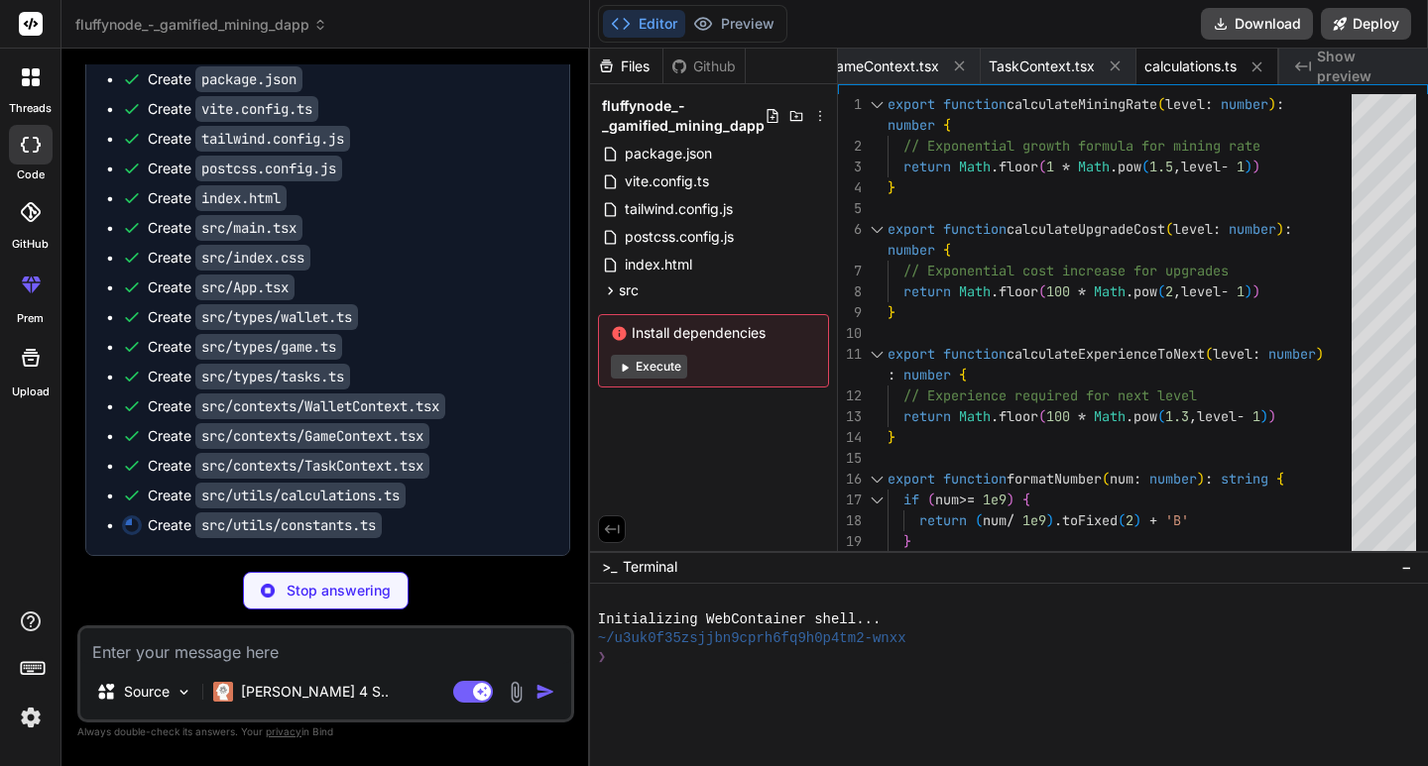
type textarea "x"
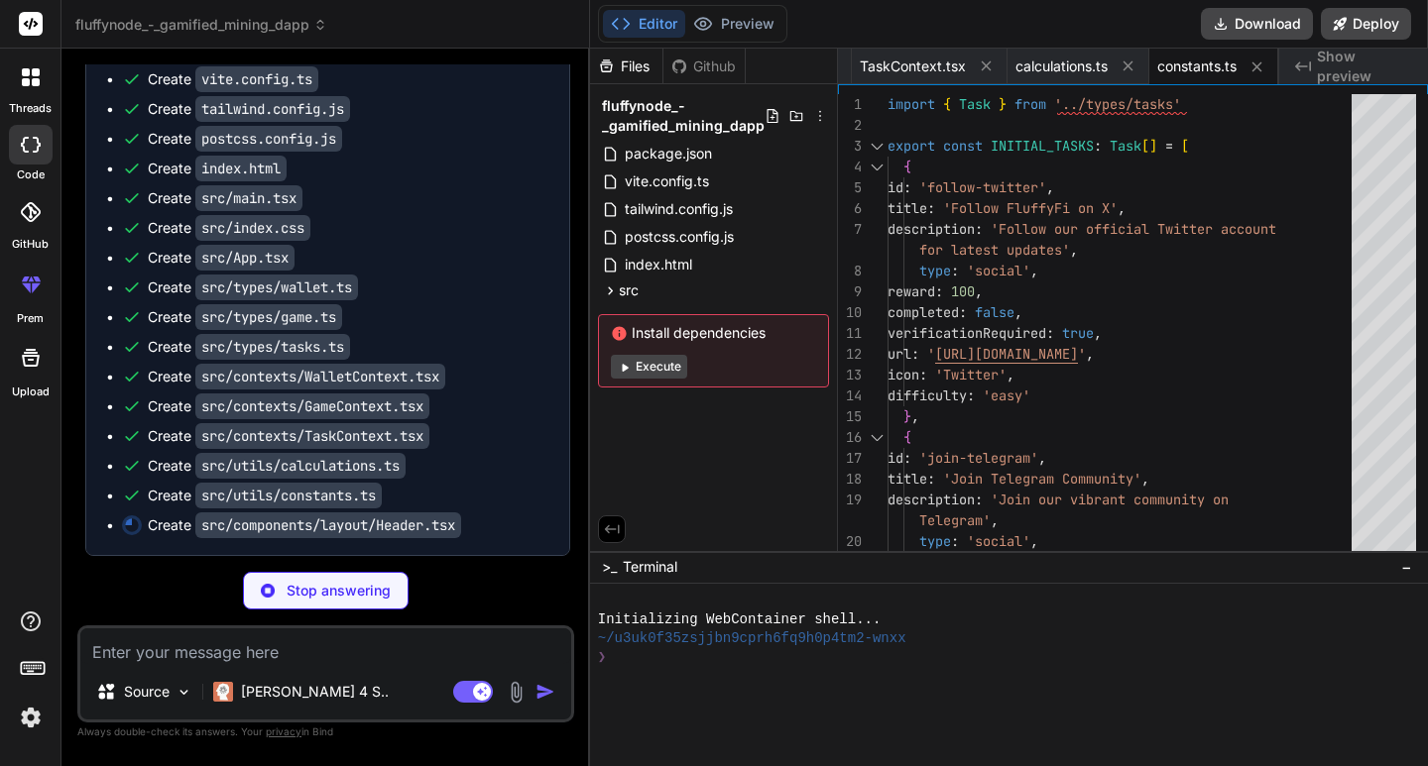
scroll to position [2777, 0]
type textarea "x"
type textarea "</div> </motion.header> ) }"
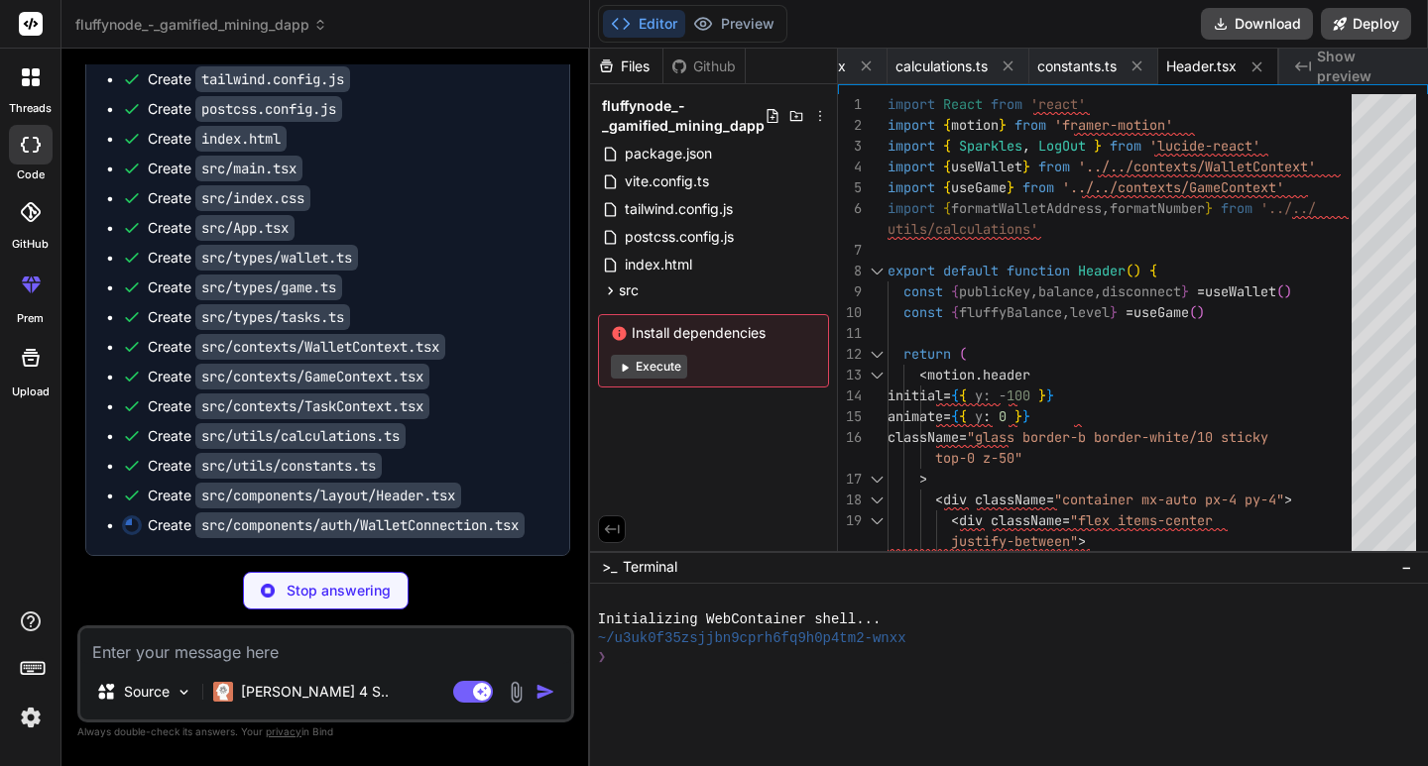
scroll to position [2807, 0]
type textarea "x"
type textarea "</div> </div> ) }"
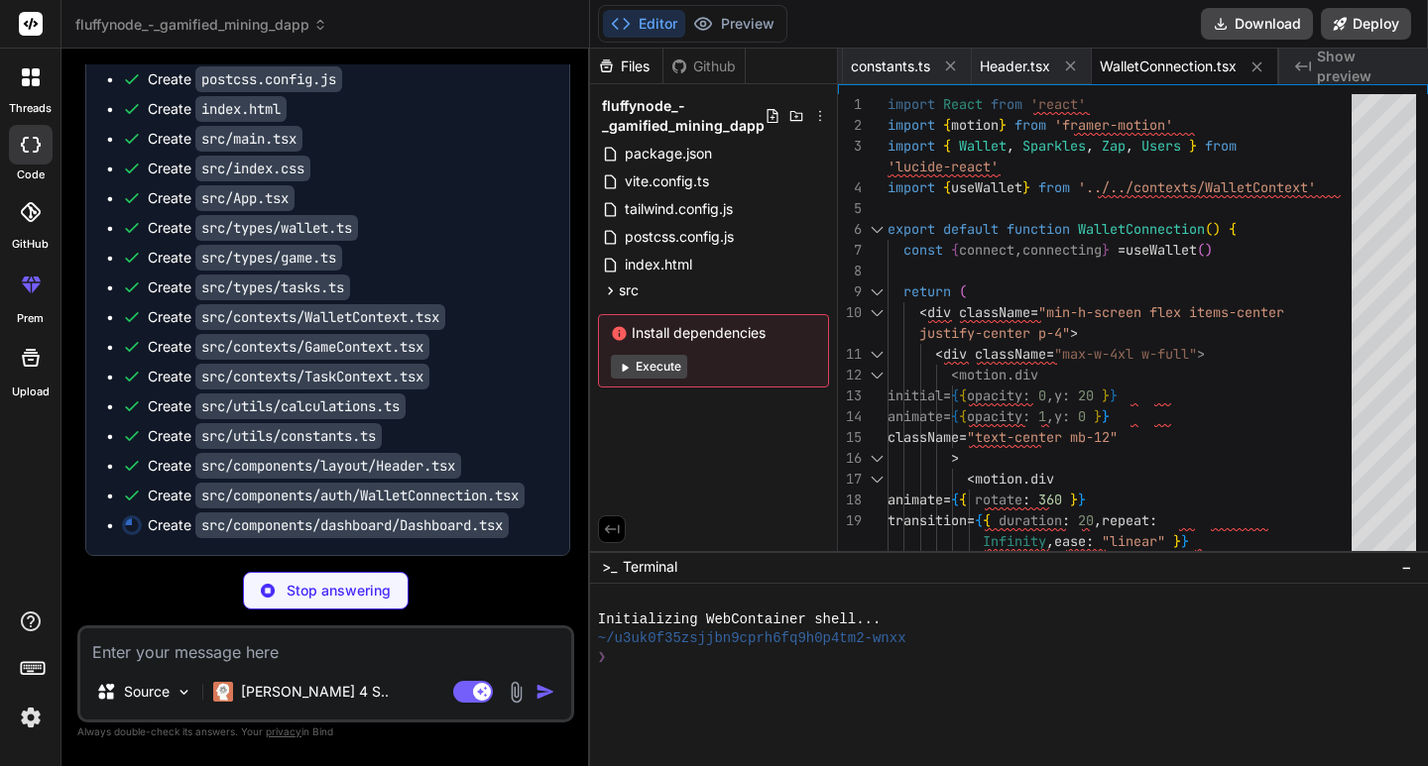
scroll to position [2837, 0]
type textarea "x"
type textarea "<ProgressSection /> </div> <TasksSection /> </div> </div> ) }"
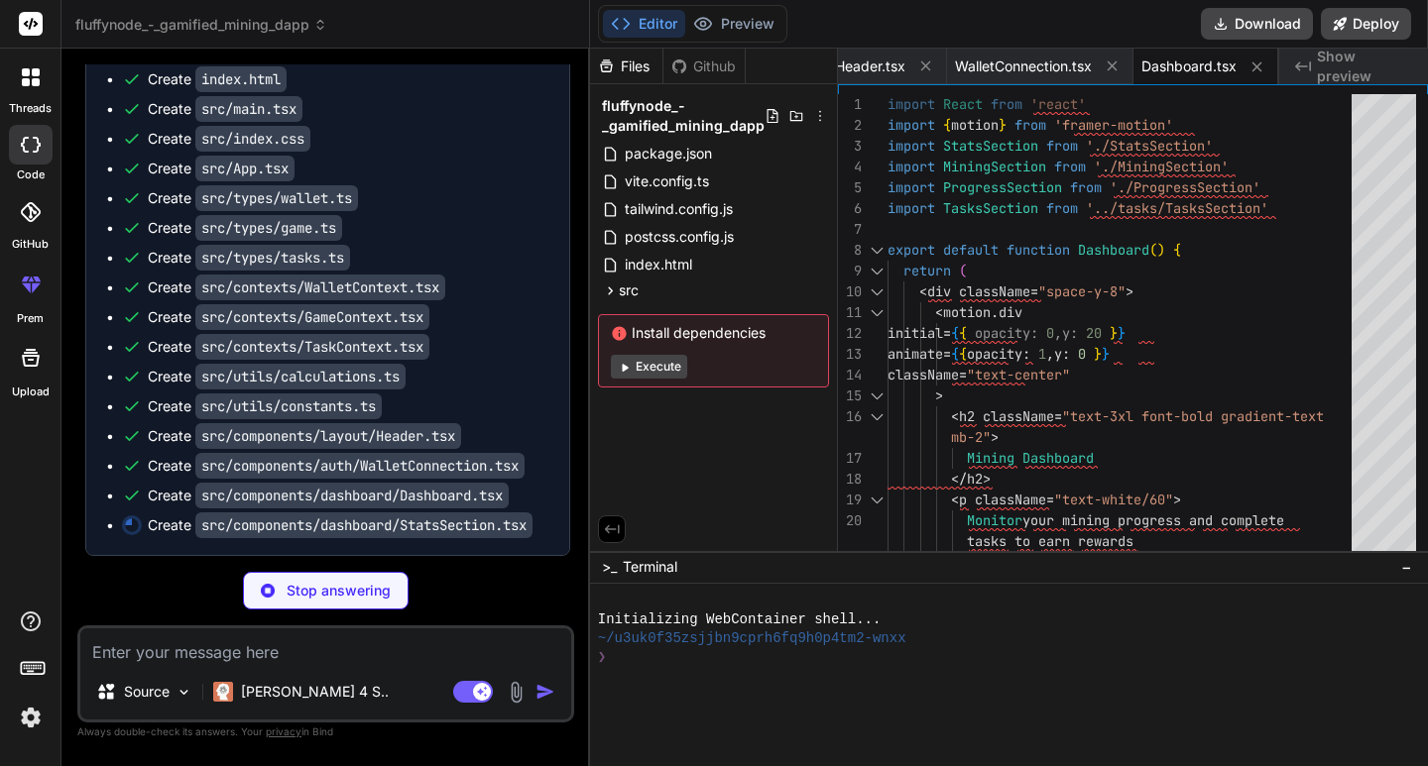
scroll to position [2866, 0]
click at [648, 370] on button "Execute" at bounding box center [649, 367] width 76 height 24
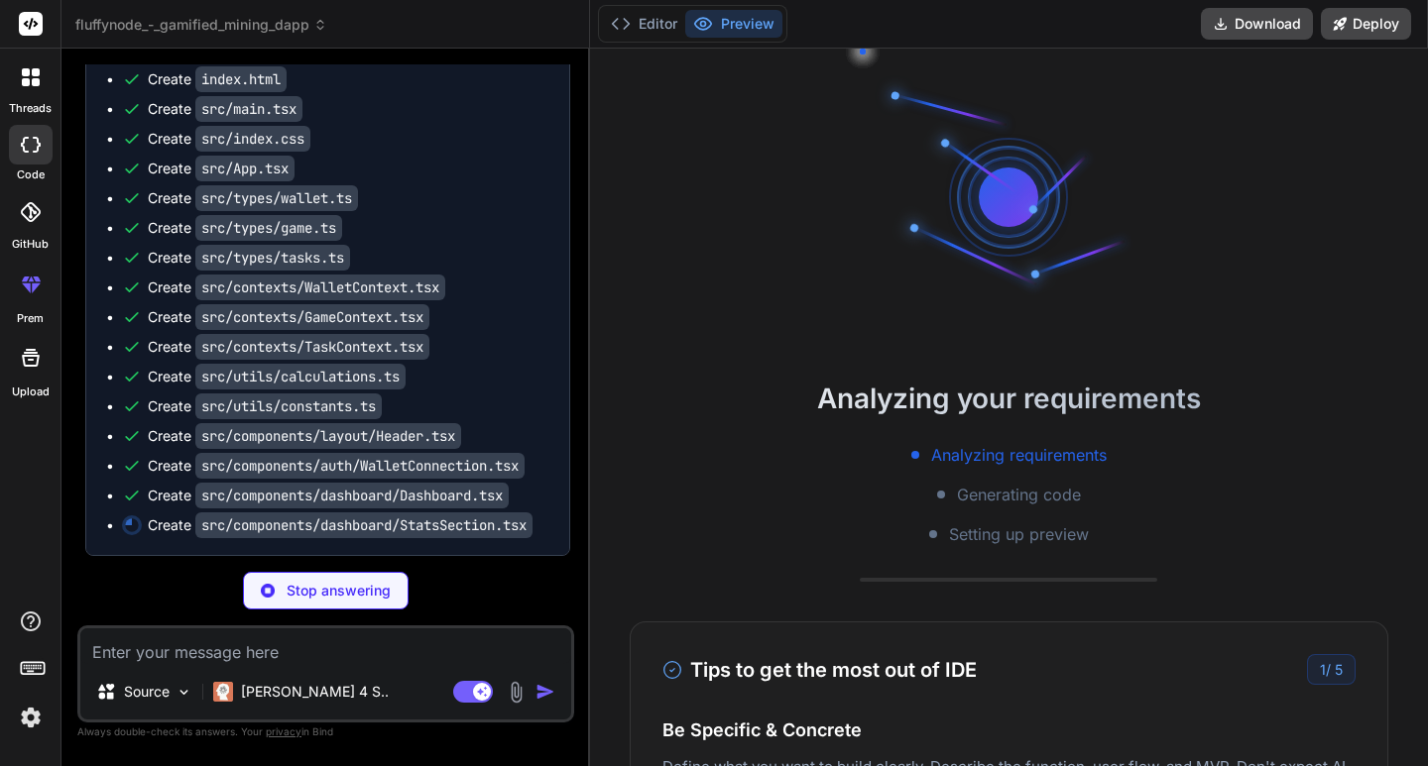
type textarea "x"
type textarea "</p> </motion.div> ))} </div> ) }"
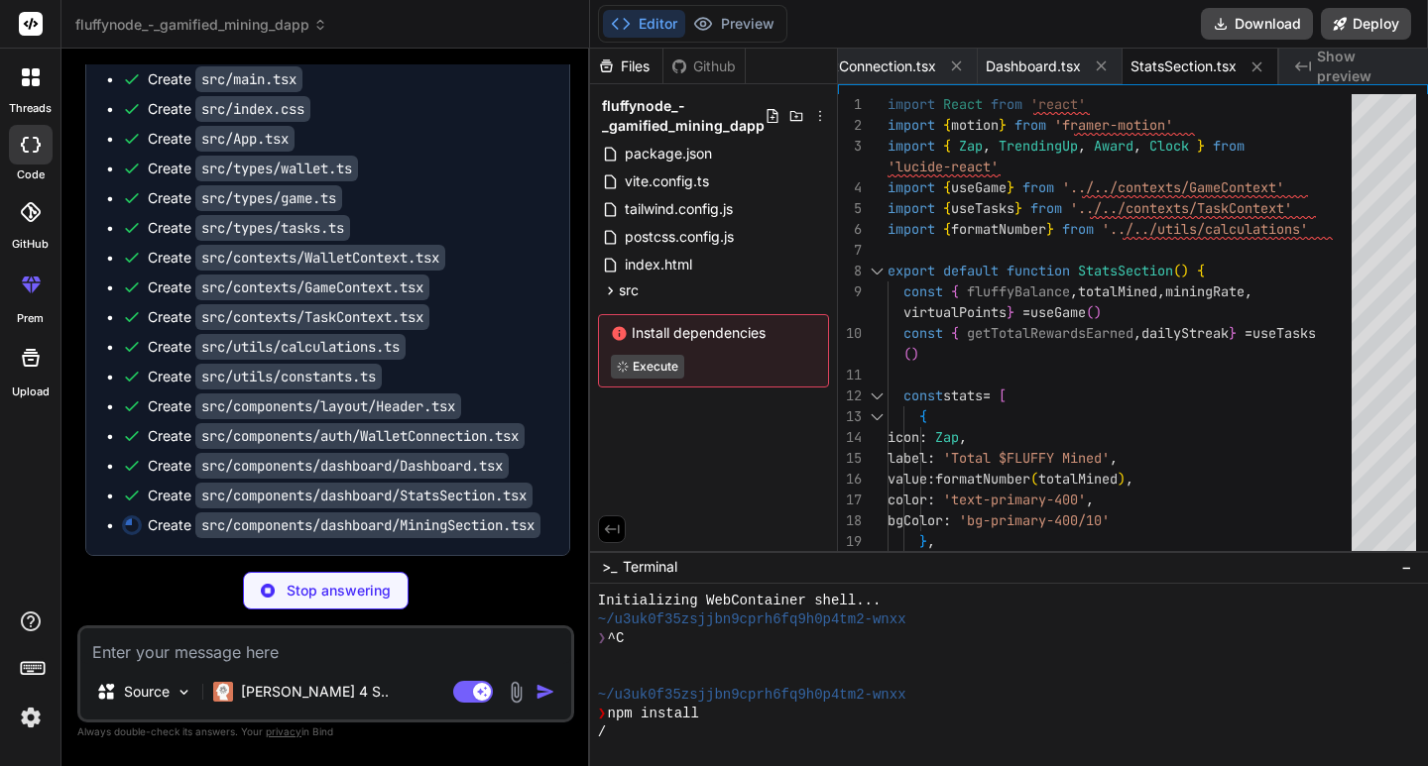
scroll to position [2916, 0]
type textarea "x"
type textarea ") }"
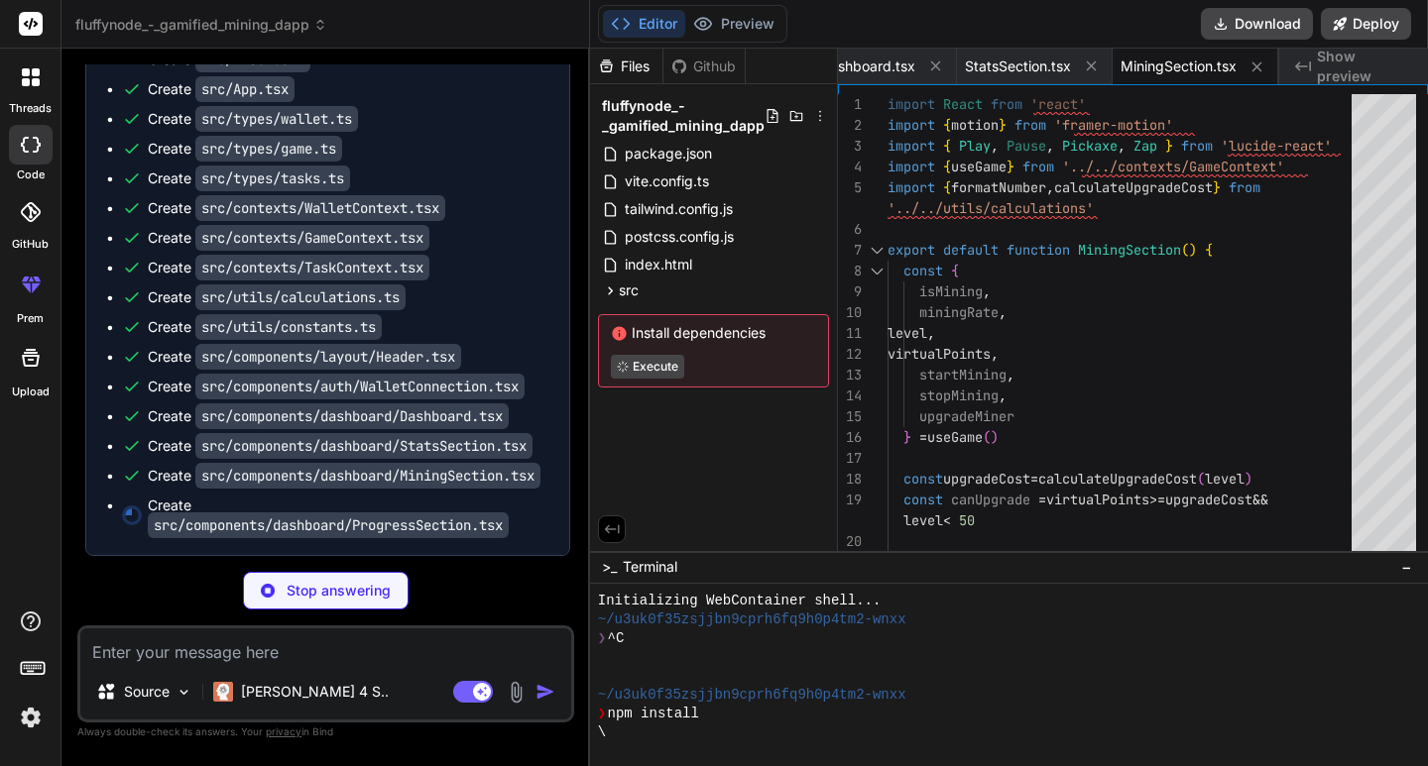
scroll to position [2966, 0]
type textarea "x"
type textarea "</motion.div> ) }"
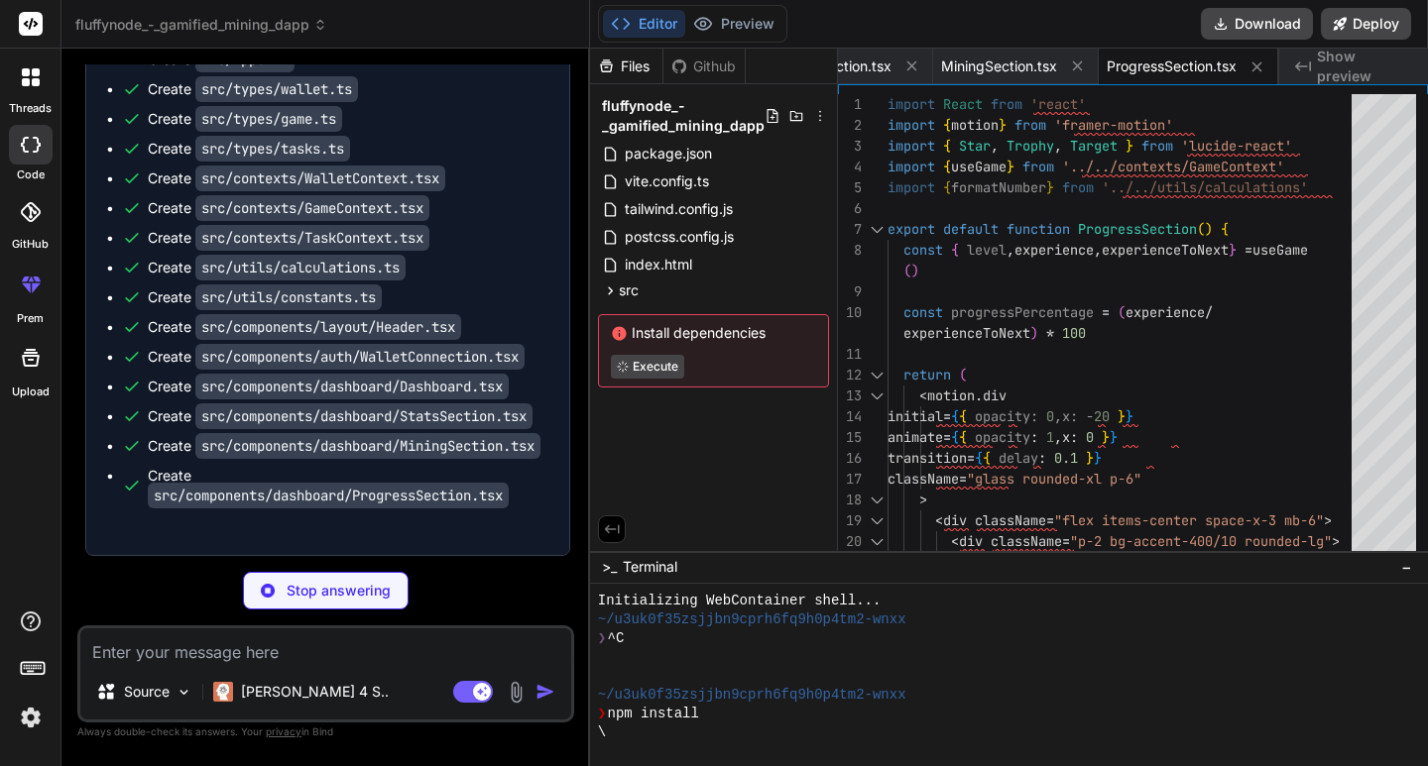
scroll to position [2995, 0]
type textarea "x"
type textarea "{[DOMAIN_NAME]((task, index) => ( <TaskCard key={[DOMAIN_NAME]} task={task} ind…"
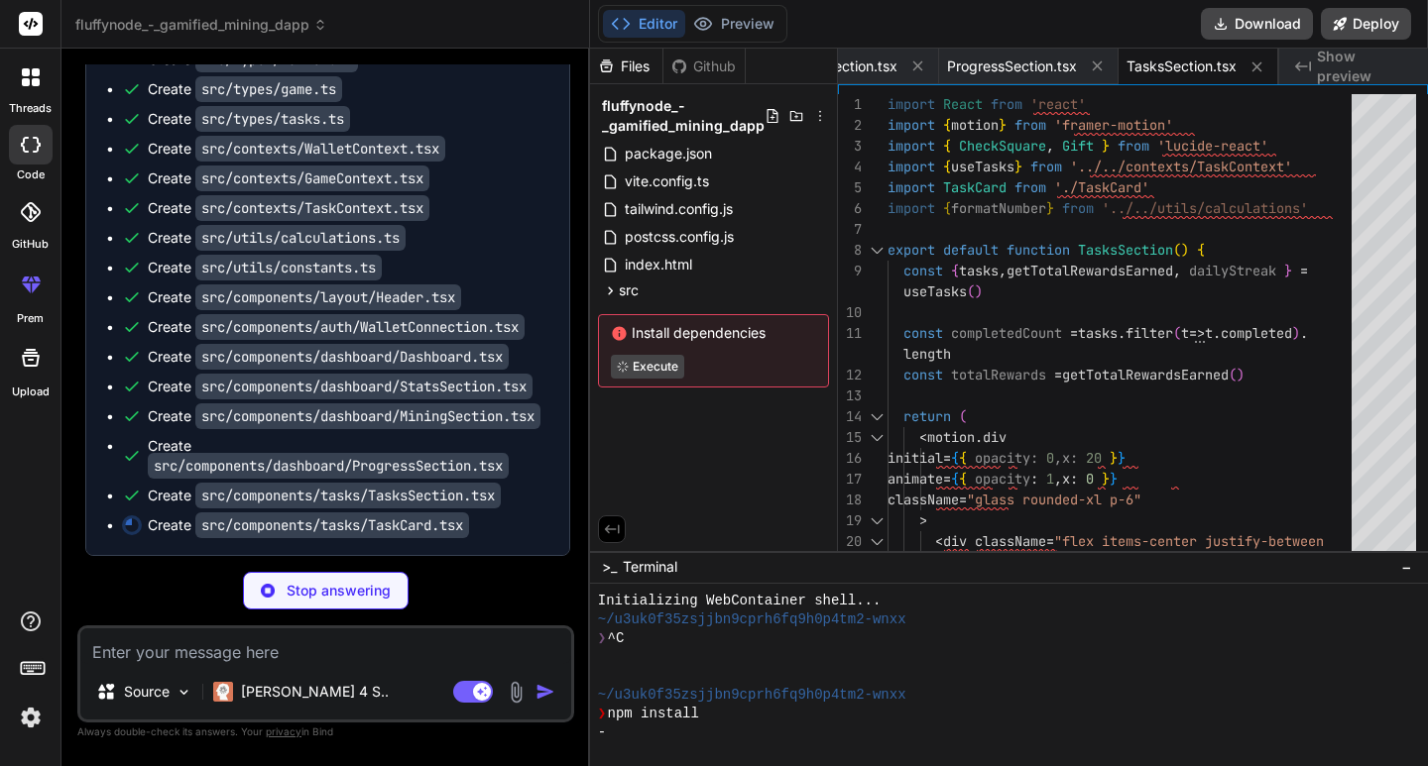
scroll to position [3025, 0]
type textarea "x"
type textarea "</div> </div> </motion.div> ) }"
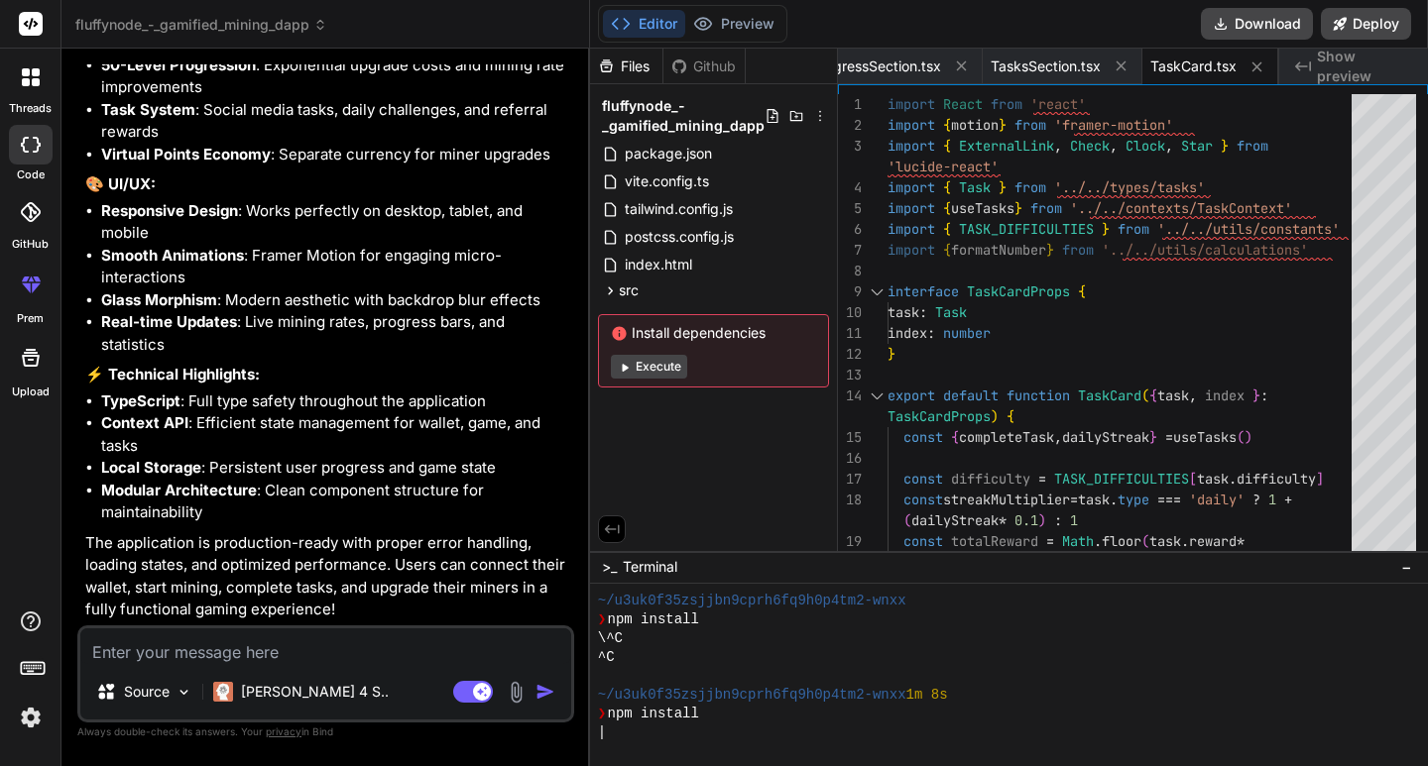
scroll to position [3850, 0]
click at [658, 367] on button "Execute" at bounding box center [649, 367] width 76 height 24
click at [1370, 21] on button "Deploy" at bounding box center [1366, 24] width 90 height 32
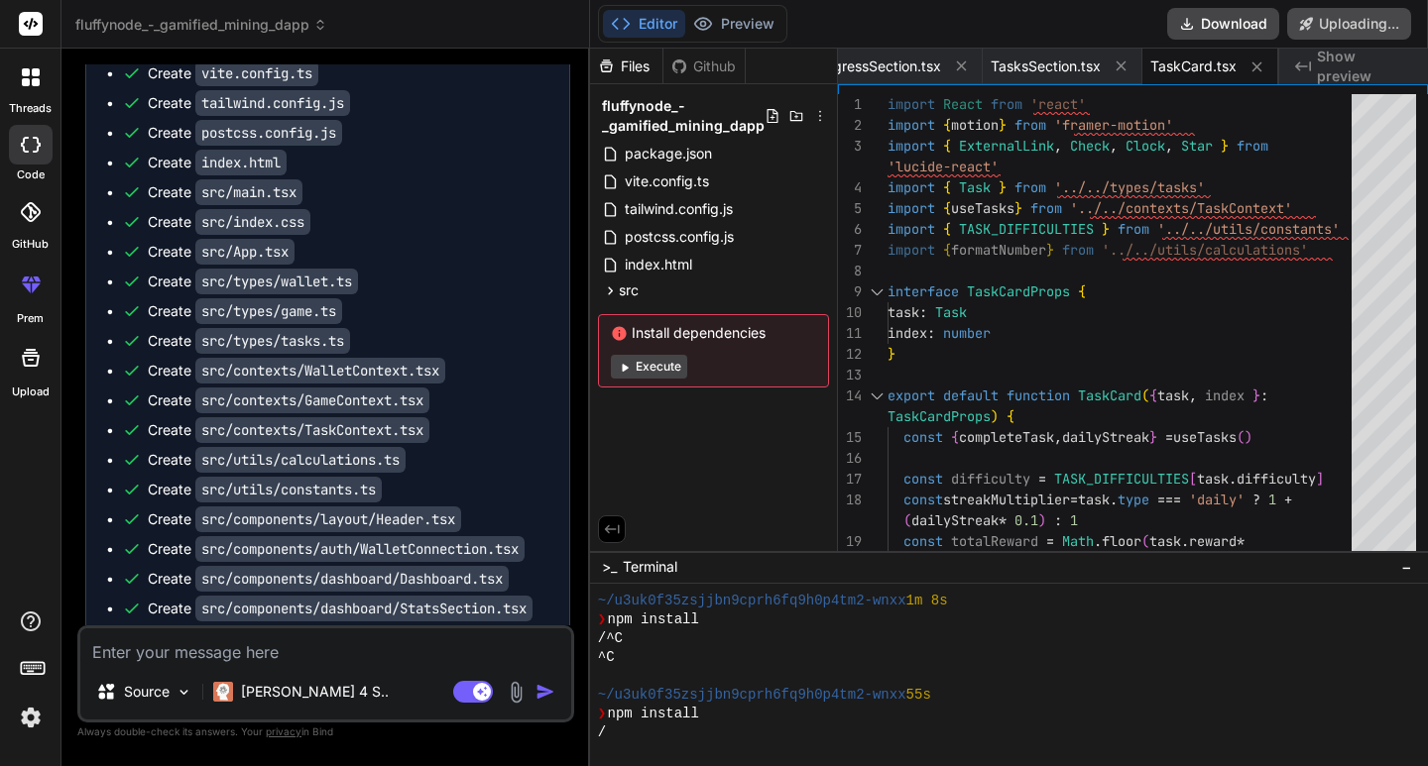
scroll to position [2615, 0]
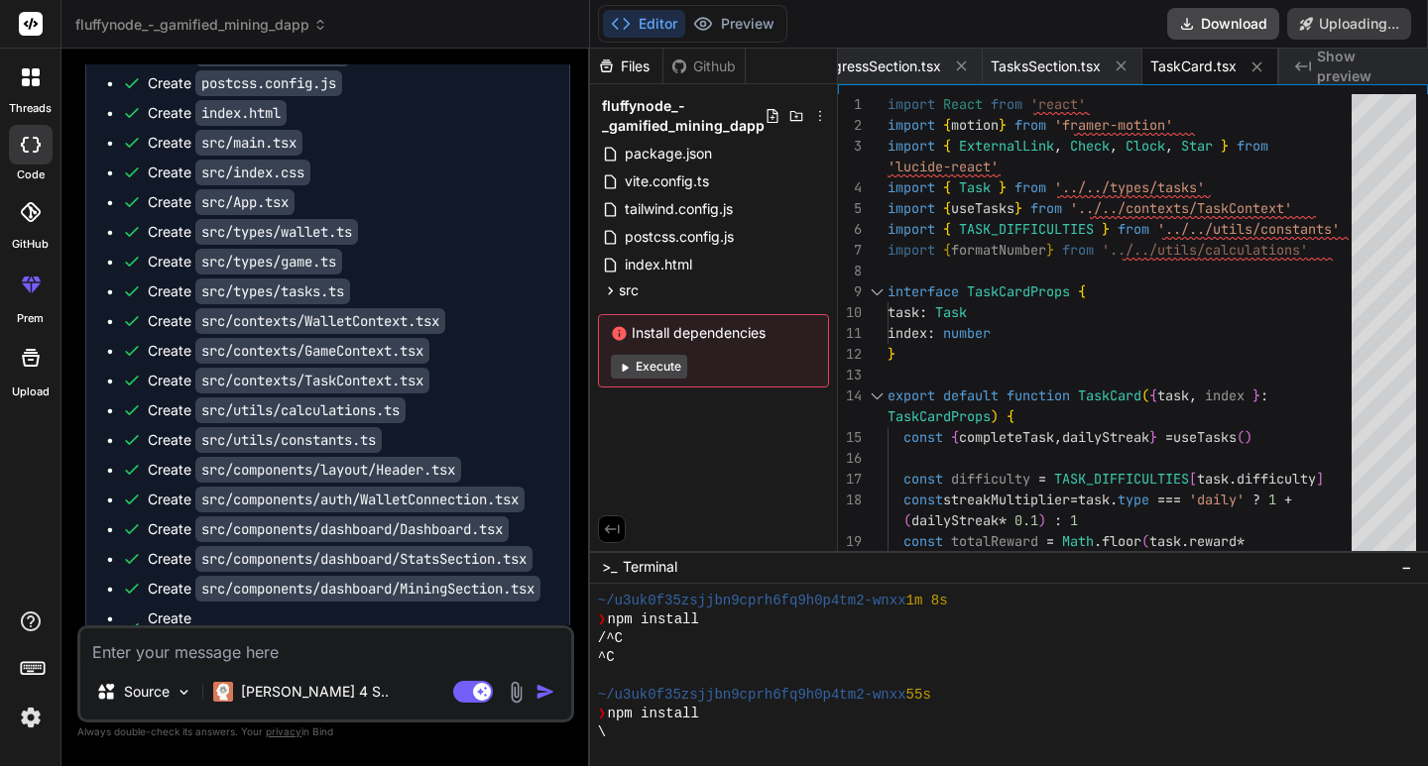
type textarea "x"
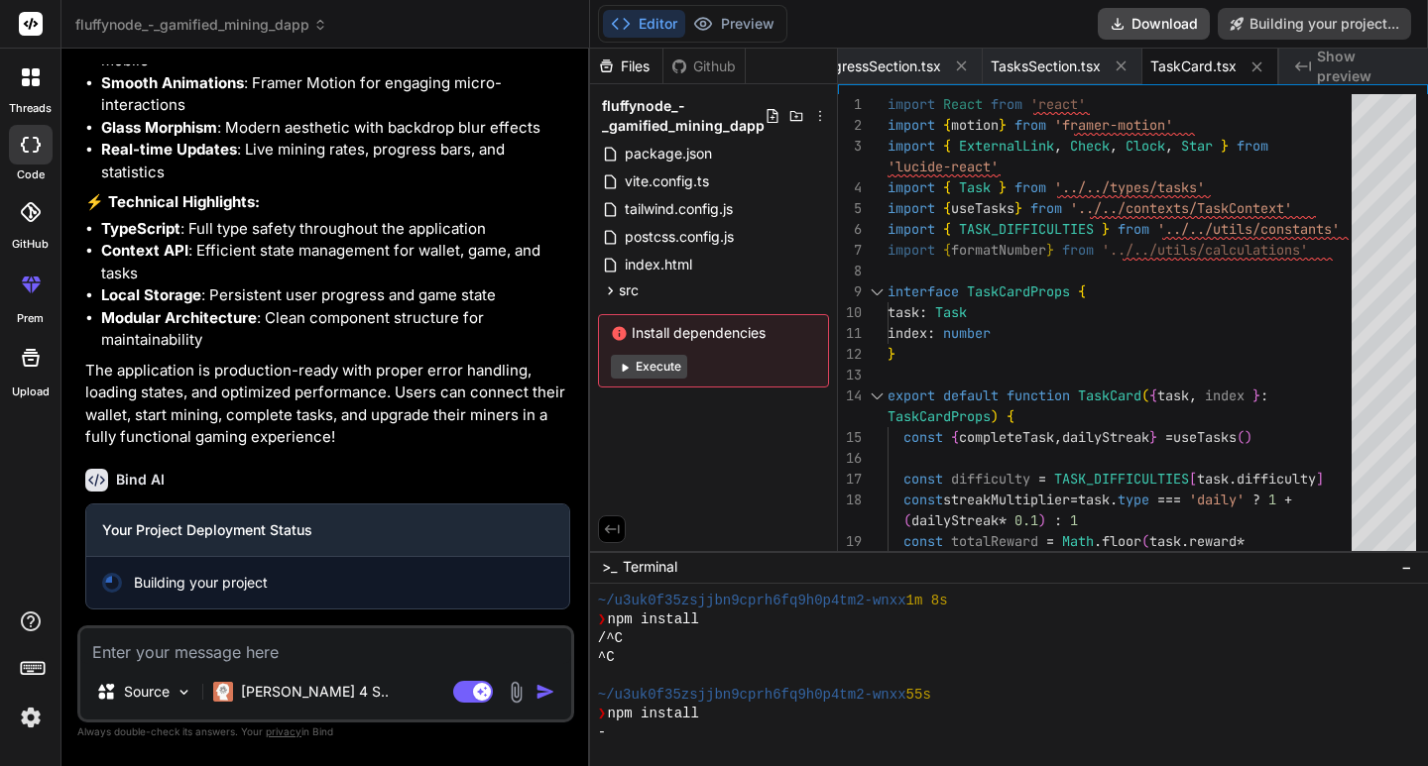
scroll to position [4022, 0]
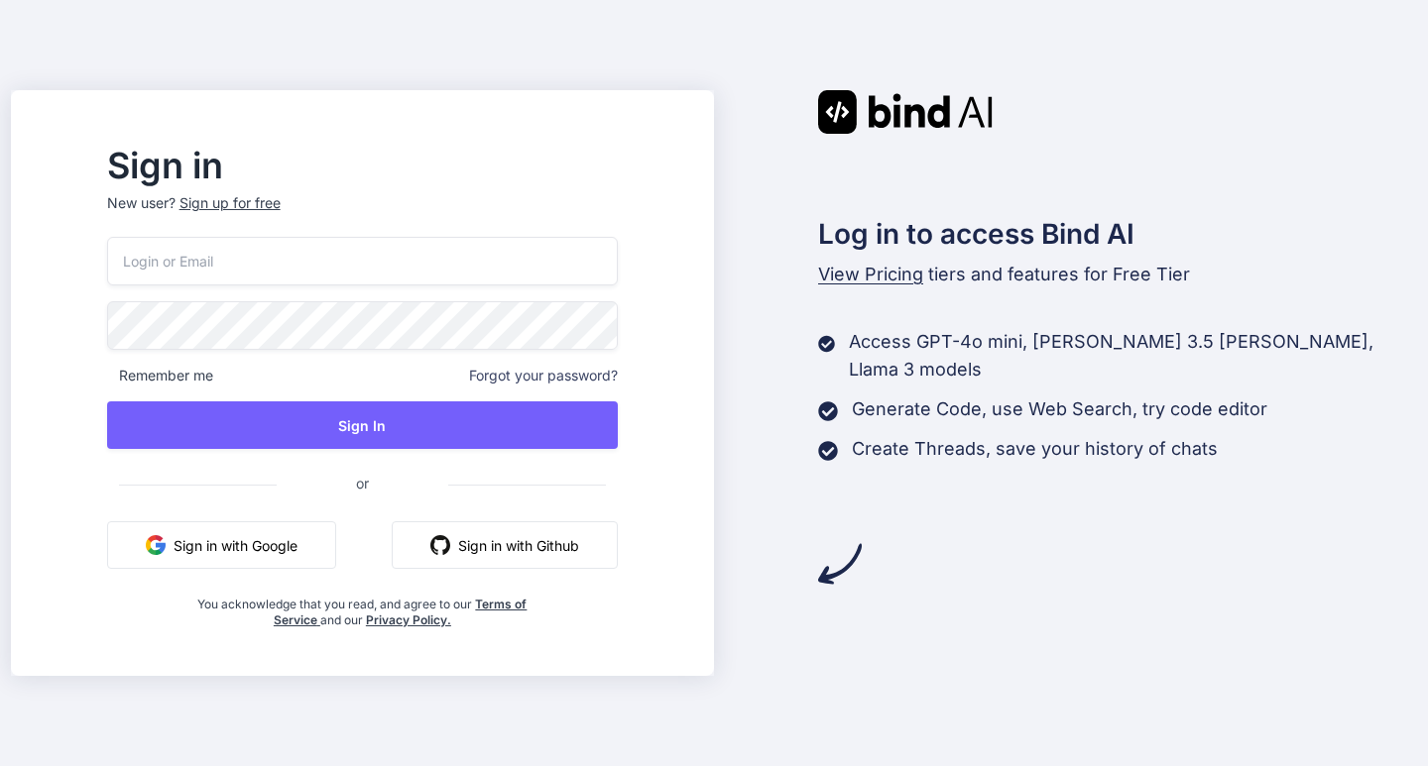
click at [336, 532] on button "Sign in with Google" at bounding box center [221, 546] width 229 height 48
